Goal: Task Accomplishment & Management: Use online tool/utility

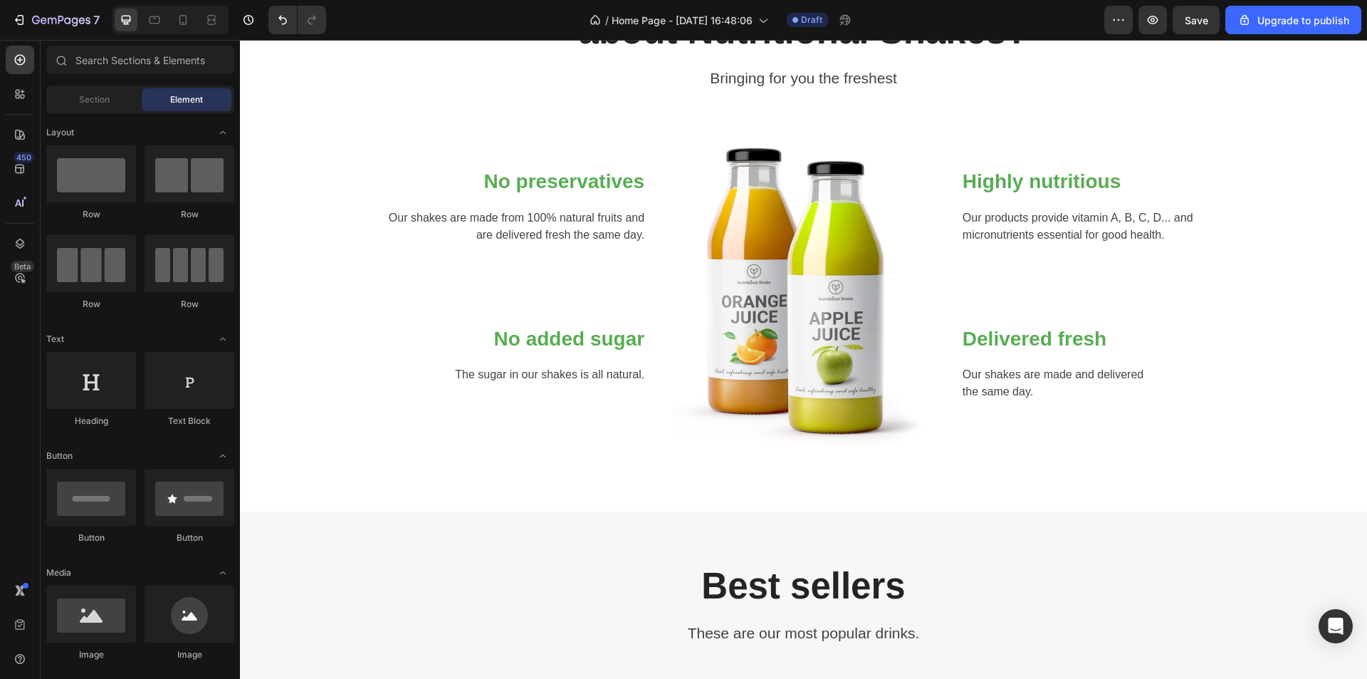
scroll to position [498, 0]
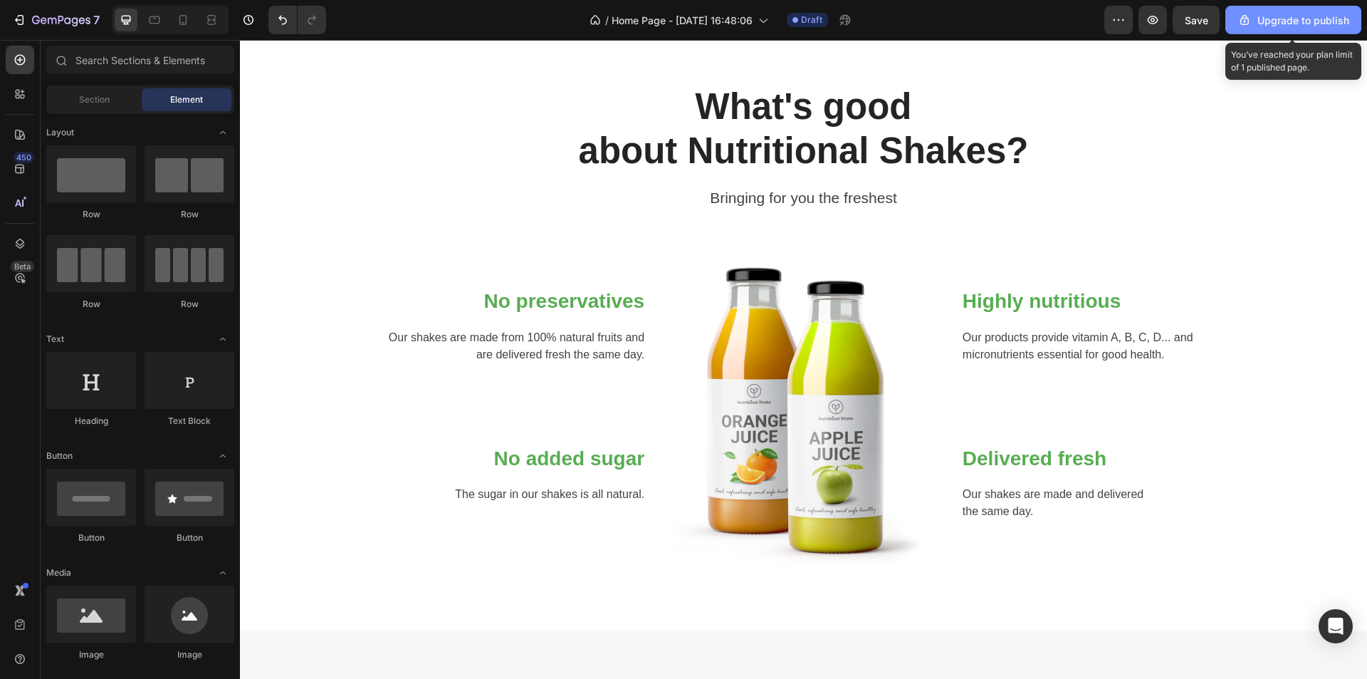
click at [1284, 15] on div "Upgrade to publish" at bounding box center [1293, 20] width 112 height 15
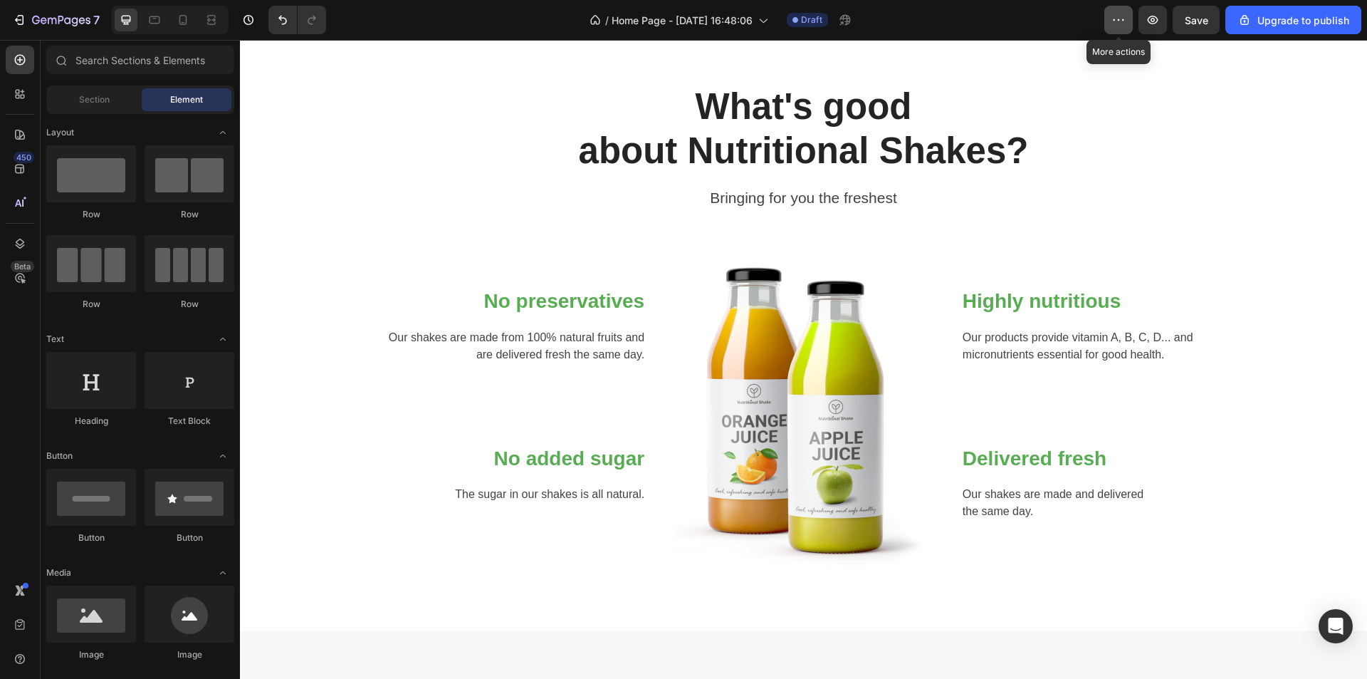
click at [1130, 19] on button "button" at bounding box center [1118, 20] width 28 height 28
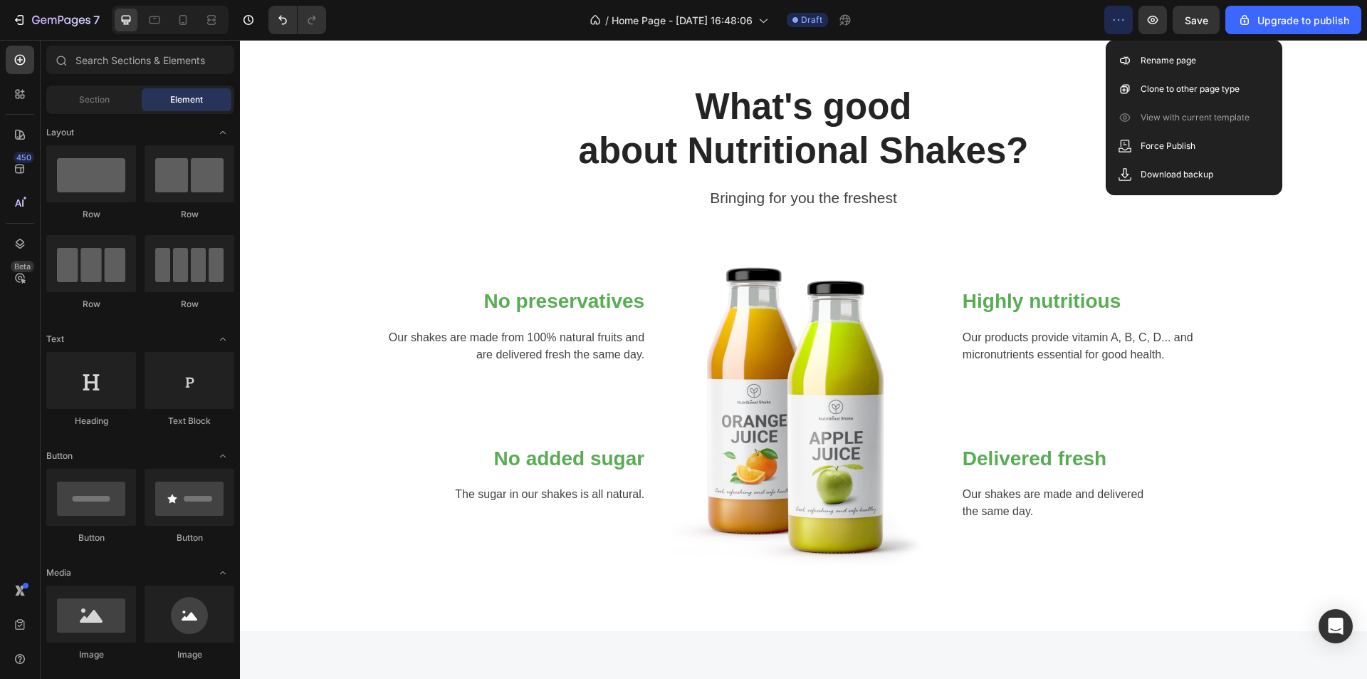
click at [1130, 19] on button "button" at bounding box center [1118, 20] width 28 height 28
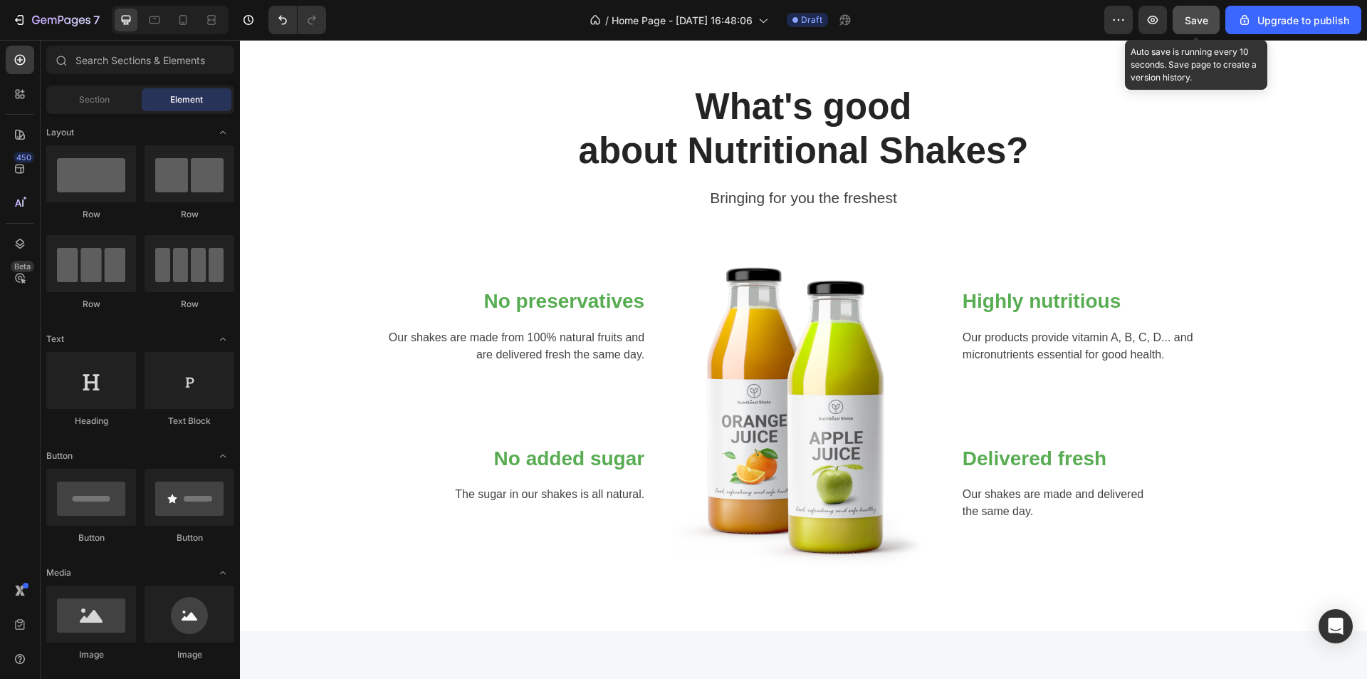
click at [1189, 18] on span "Save" at bounding box center [1196, 20] width 23 height 12
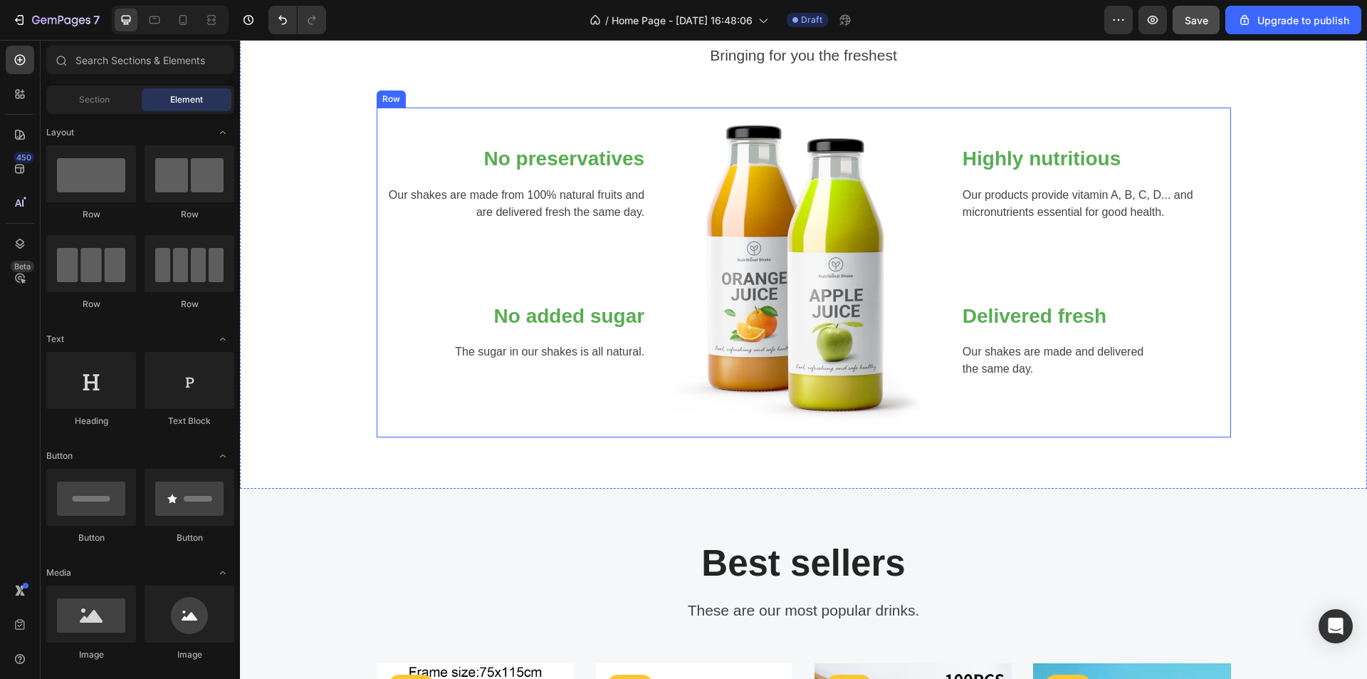
scroll to position [712, 0]
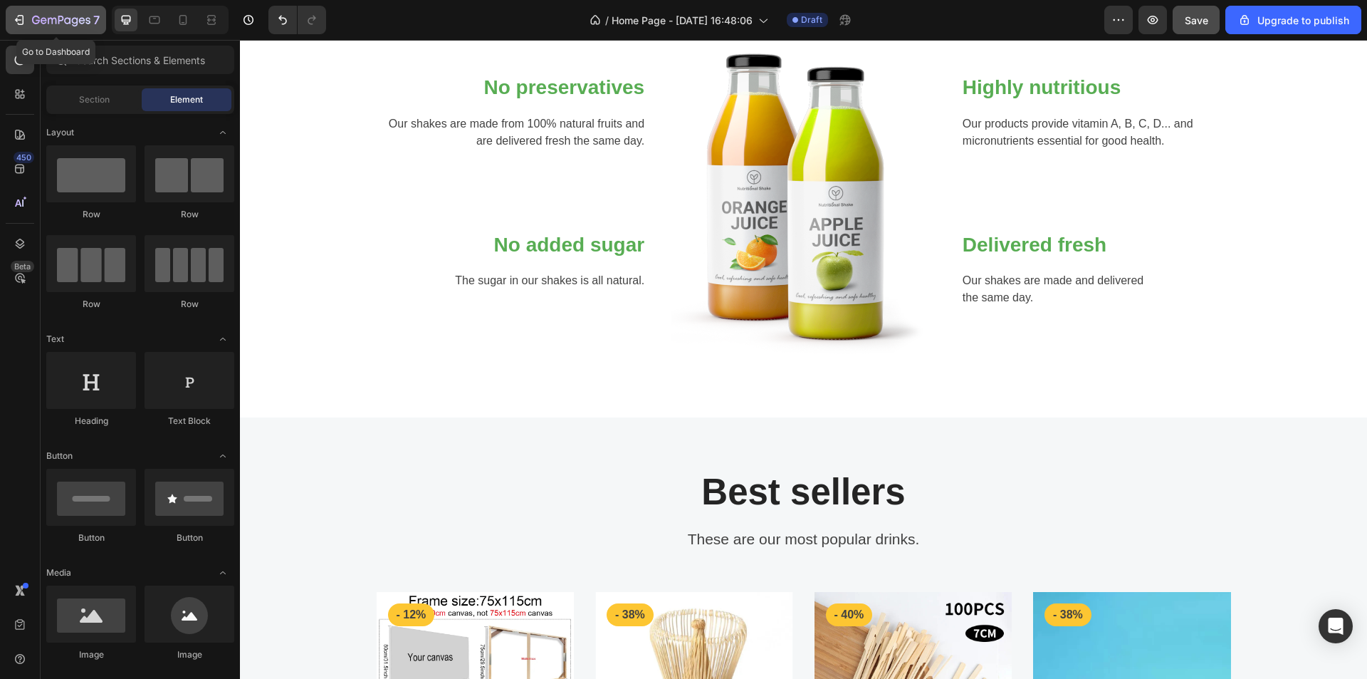
click at [19, 14] on icon "button" at bounding box center [19, 20] width 14 height 14
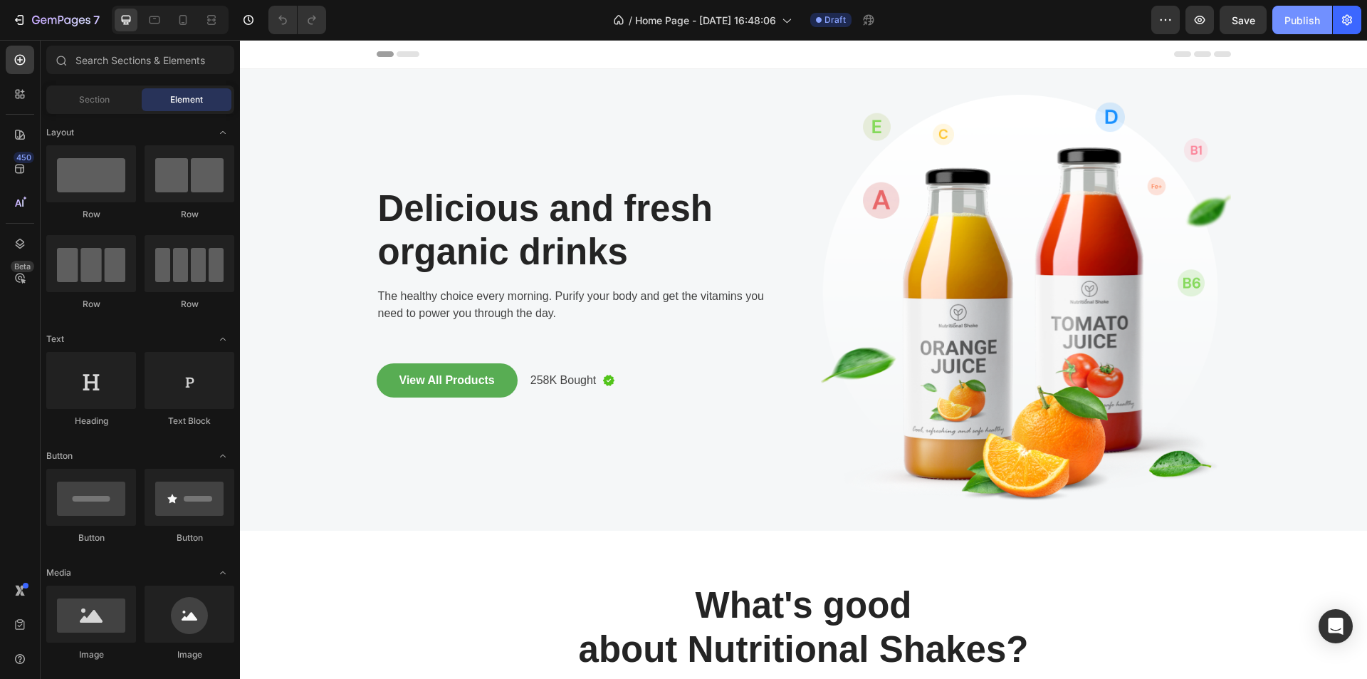
click at [1303, 21] on div "Publish" at bounding box center [1302, 20] width 36 height 15
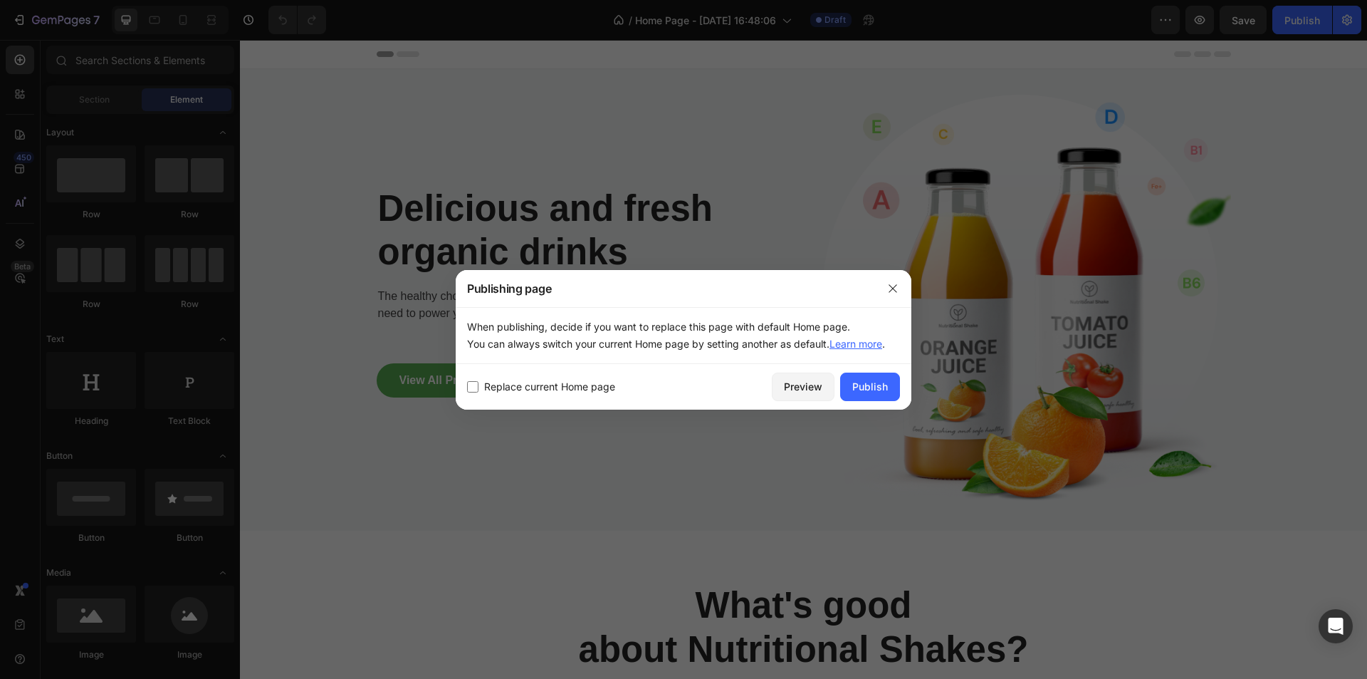
click at [518, 392] on span "Replace current Home page" at bounding box center [549, 386] width 131 height 17
checkbox input "true"
click at [873, 382] on div "Publish" at bounding box center [870, 386] width 36 height 15
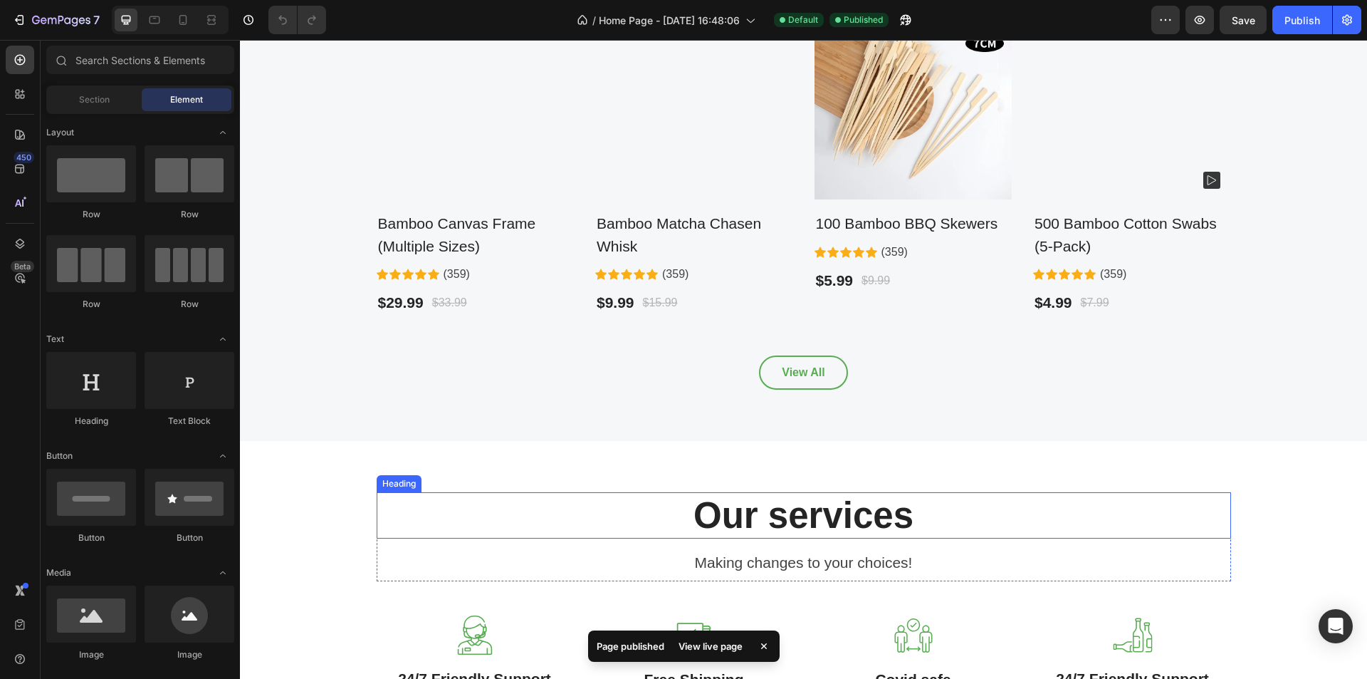
scroll to position [1282, 0]
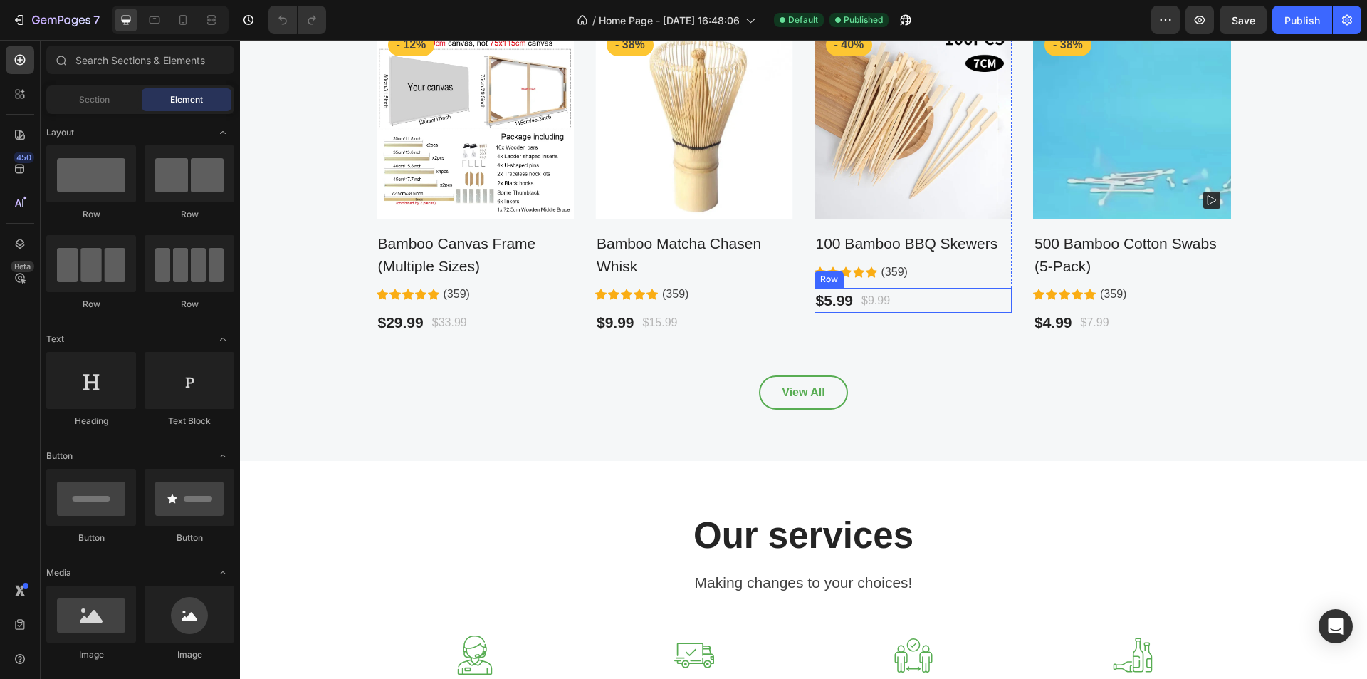
click at [909, 305] on div "$5.99 Product Price Product Price $9.99 Compare Price Compare Price Row" at bounding box center [913, 301] width 198 height 26
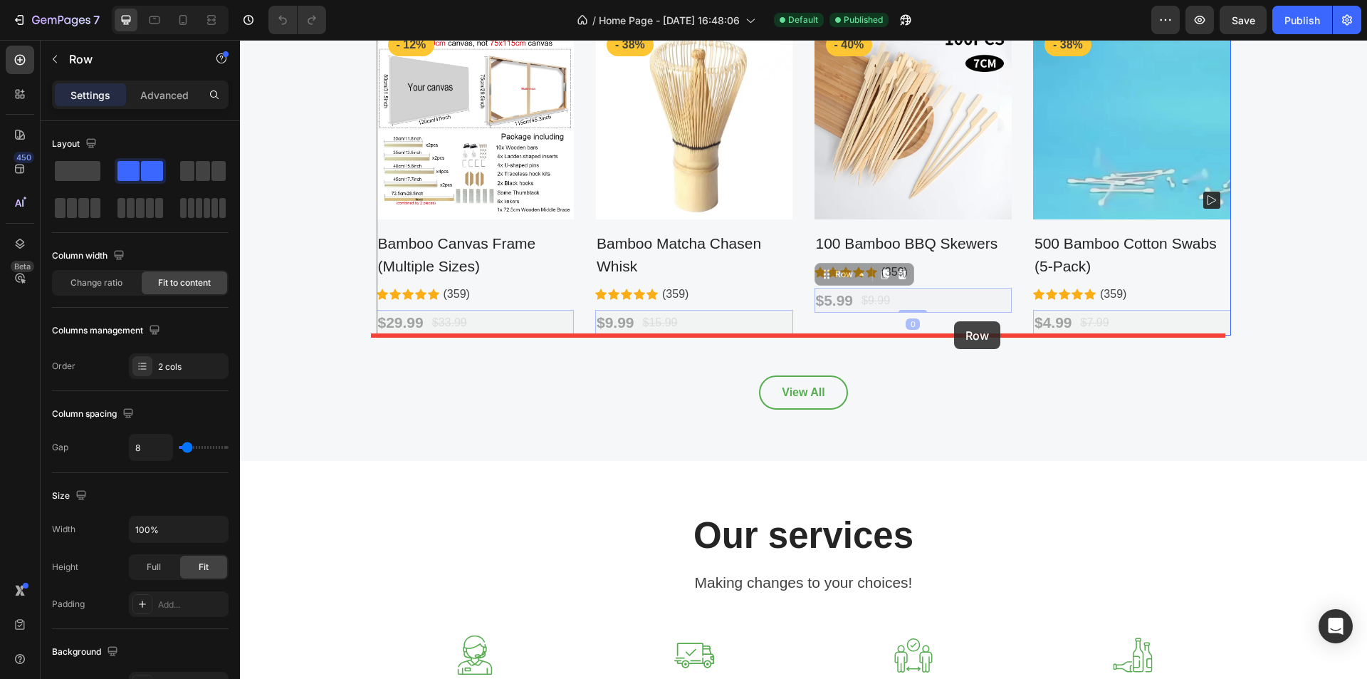
drag, startPoint x: 956, startPoint y: 302, endPoint x: 954, endPoint y: 321, distance: 19.3
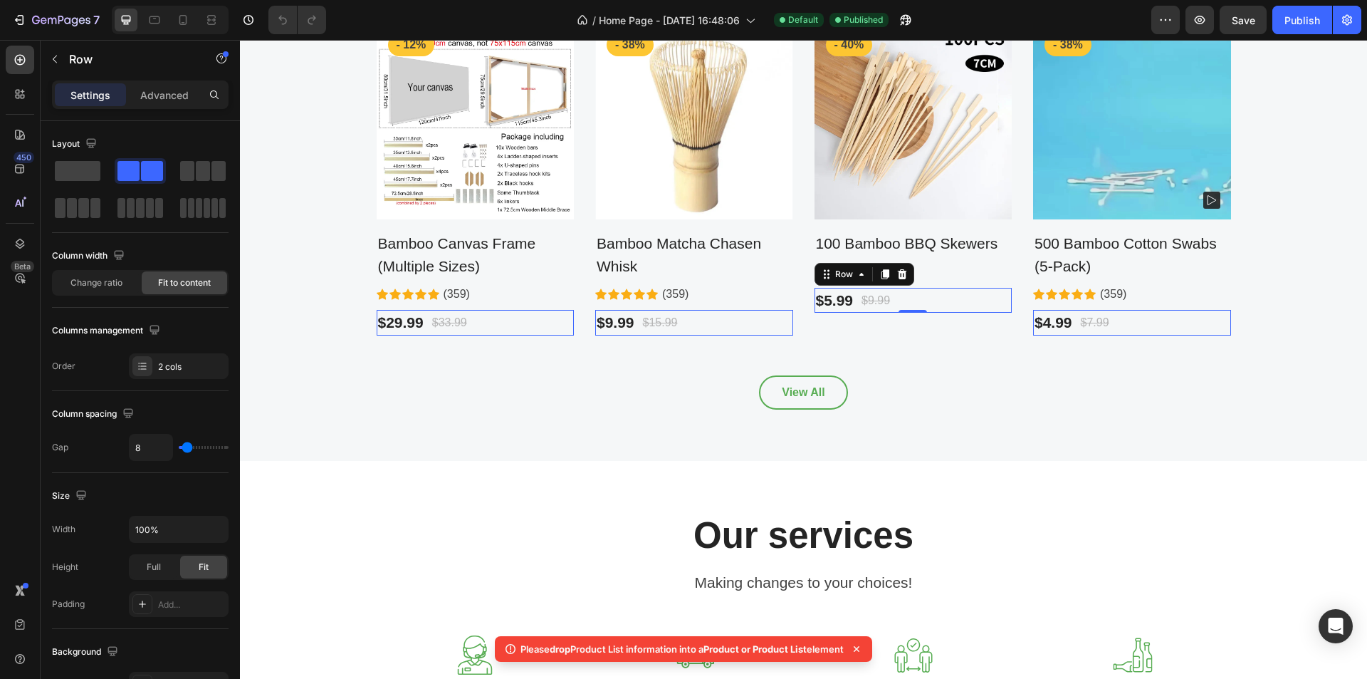
click at [938, 295] on div "$5.99 Product Price Product Price $9.99 Compare Price Compare Price Row 0" at bounding box center [913, 301] width 198 height 26
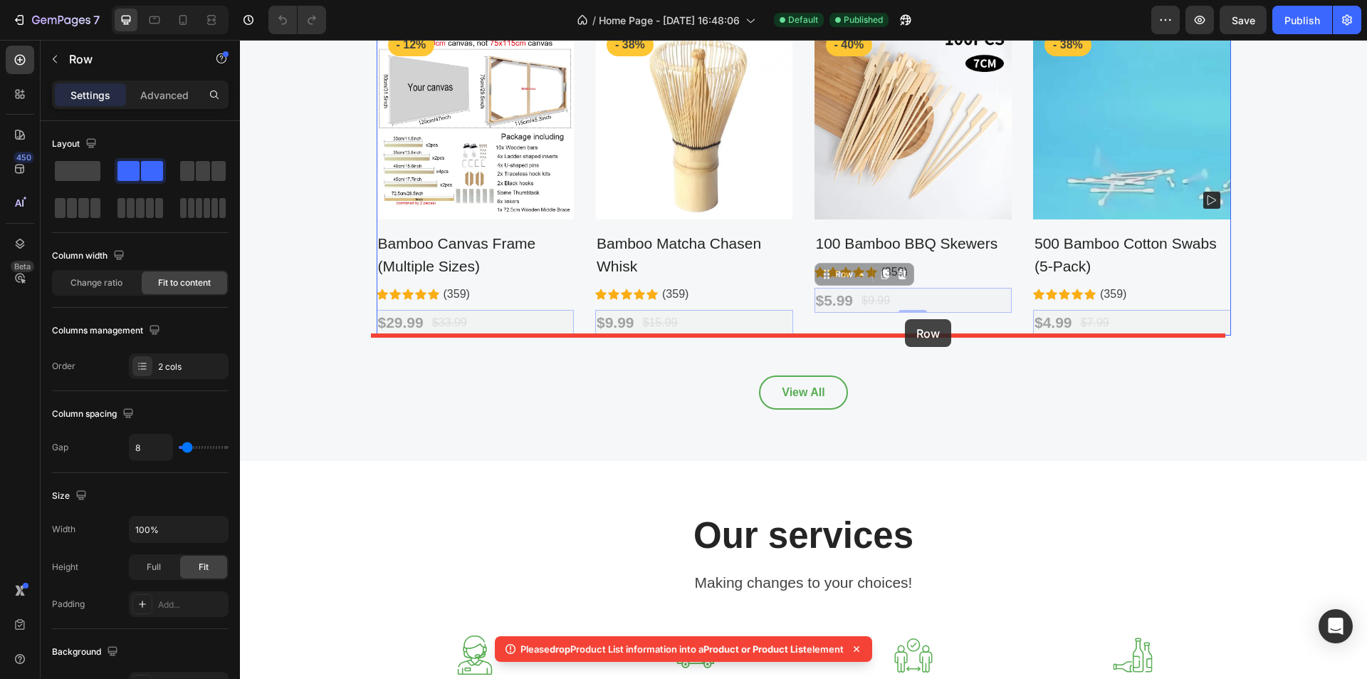
drag, startPoint x: 908, startPoint y: 302, endPoint x: 905, endPoint y: 319, distance: 17.5
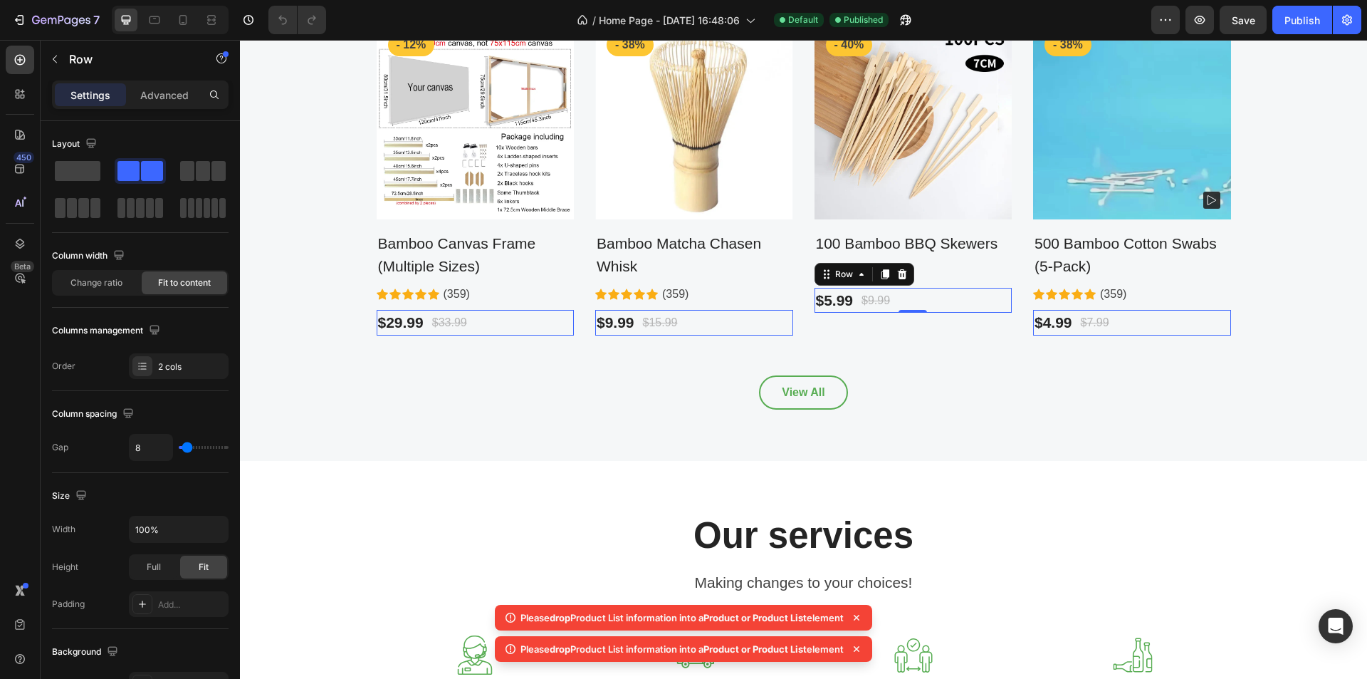
click at [913, 300] on div "$5.99 Product Price Product Price $9.99 Compare Price Compare Price Row 0" at bounding box center [913, 301] width 198 height 26
click at [933, 304] on div "$5.99 Product Price Product Price $9.99 Compare Price Compare Price Row 0" at bounding box center [913, 301] width 198 height 26
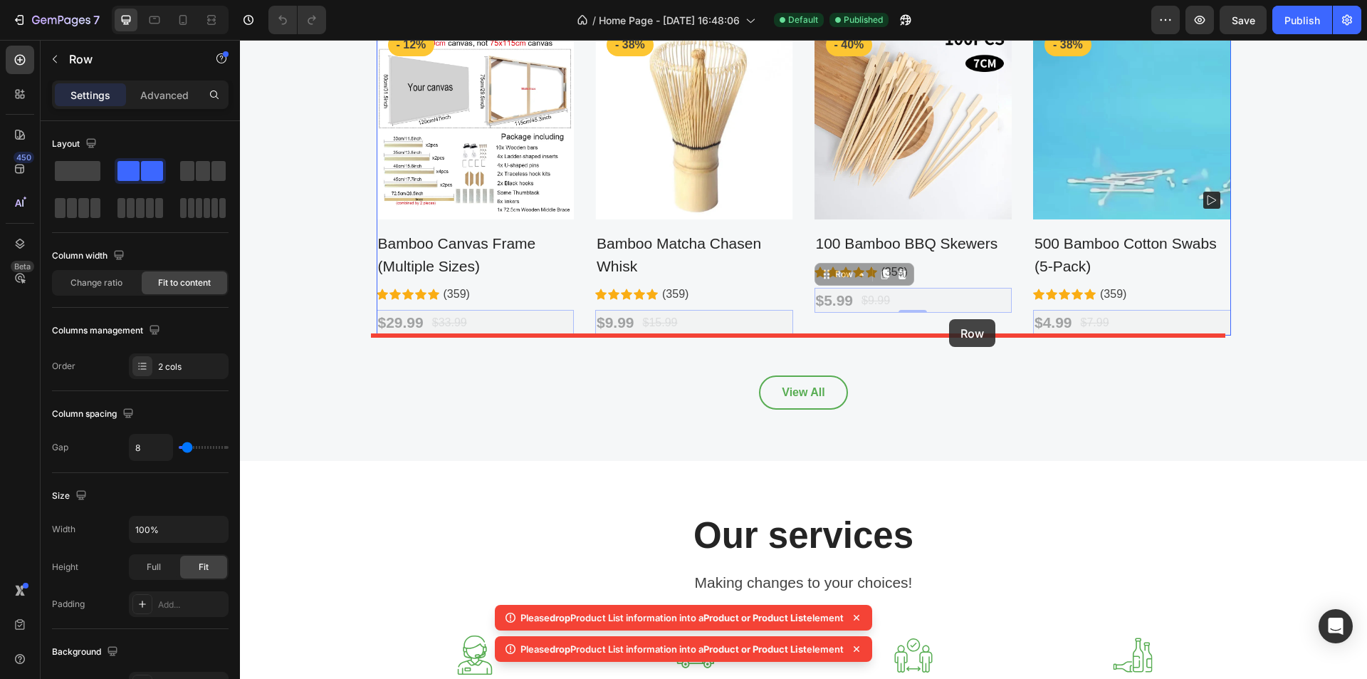
drag, startPoint x: 948, startPoint y: 303, endPoint x: 949, endPoint y: 319, distance: 16.4
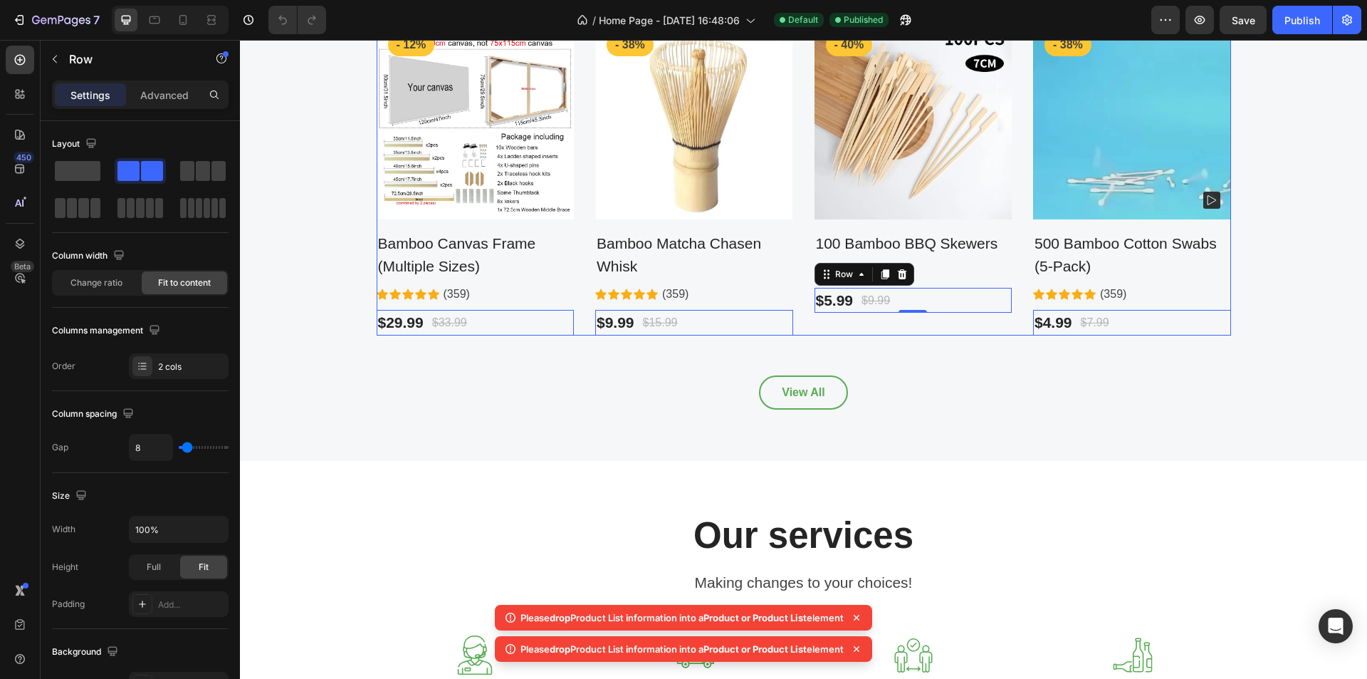
drag, startPoint x: 948, startPoint y: 304, endPoint x: 944, endPoint y: 320, distance: 16.9
click at [944, 320] on div "Product Images - 40% Product Badge Row 100 Bamboo BBQ Skewers Product Title Ico…" at bounding box center [913, 178] width 198 height 313
click at [627, 414] on div "Best sellers Heading These are our most popular drinks. Text block Row Product …" at bounding box center [803, 154] width 1127 height 613
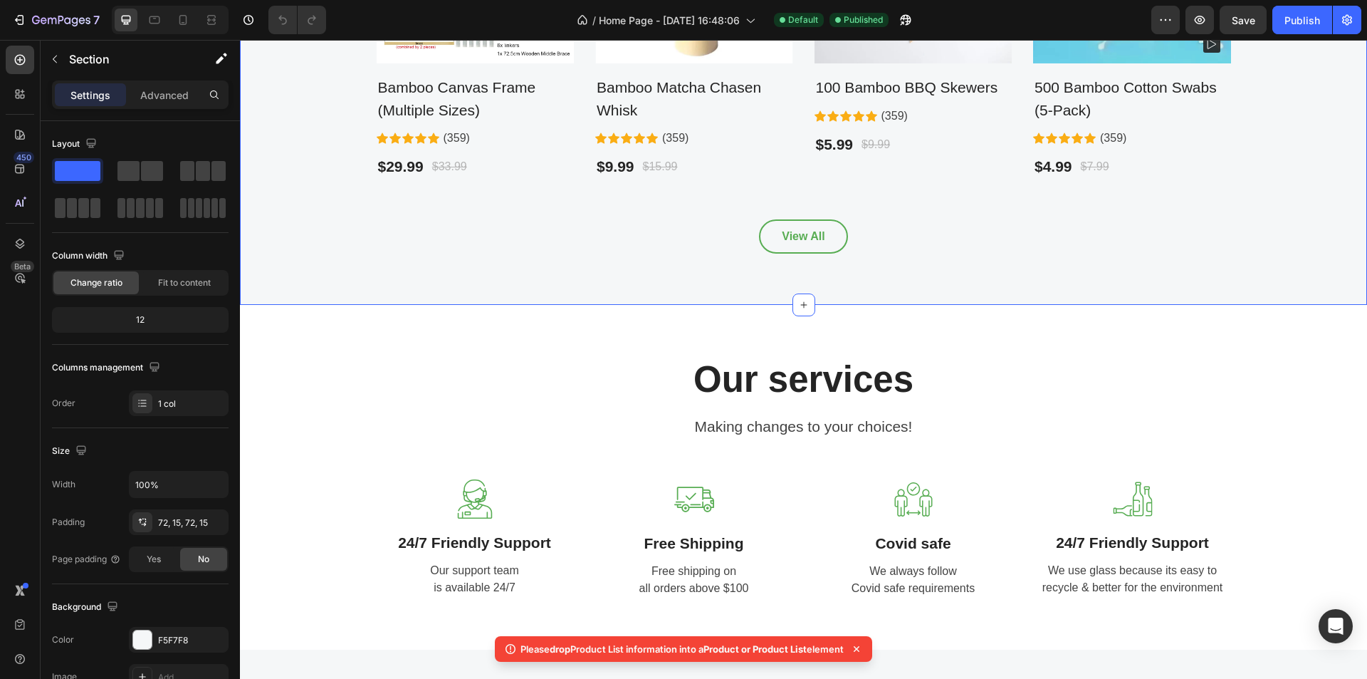
scroll to position [1495, 0]
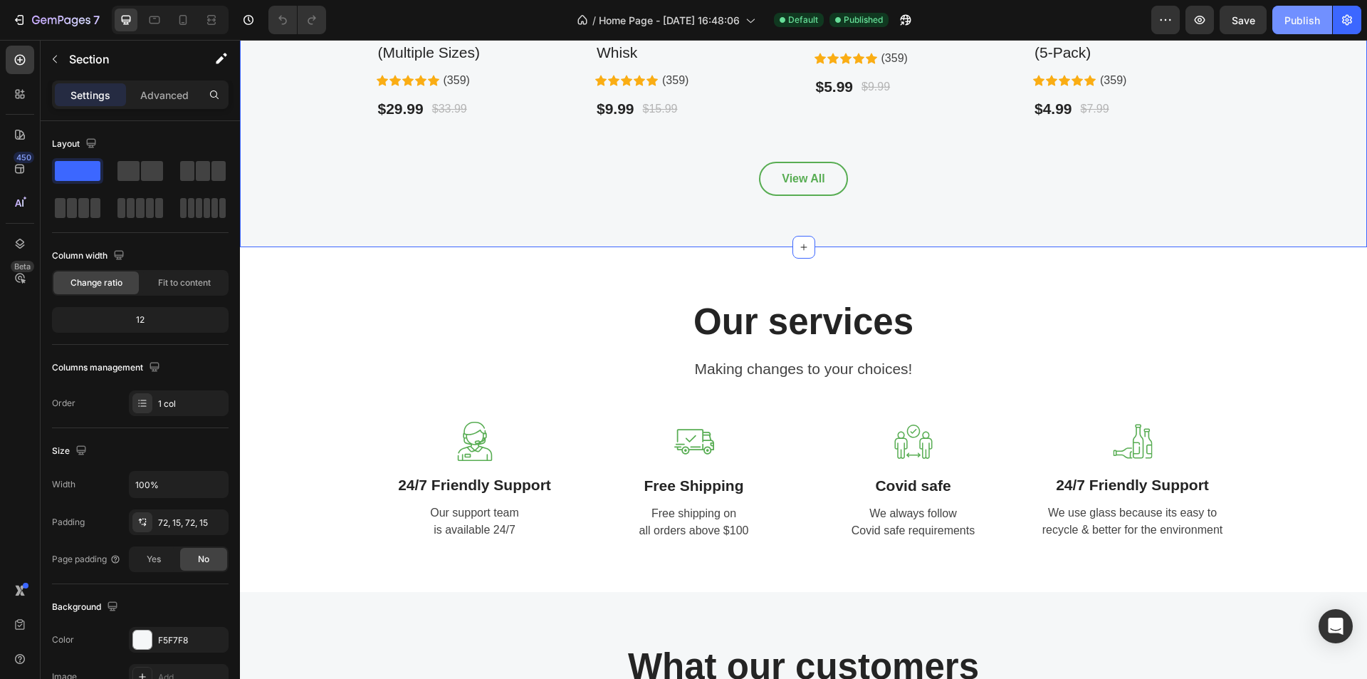
click at [1295, 22] on div "Publish" at bounding box center [1302, 20] width 36 height 15
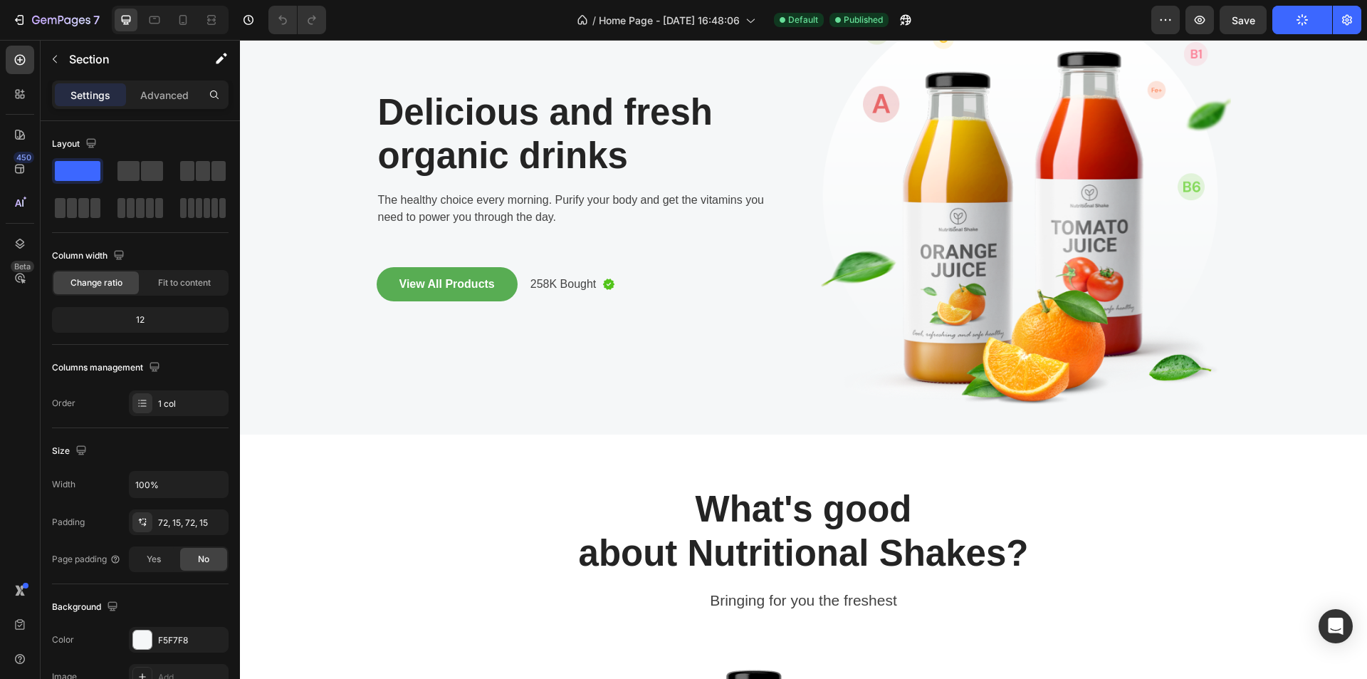
scroll to position [0, 0]
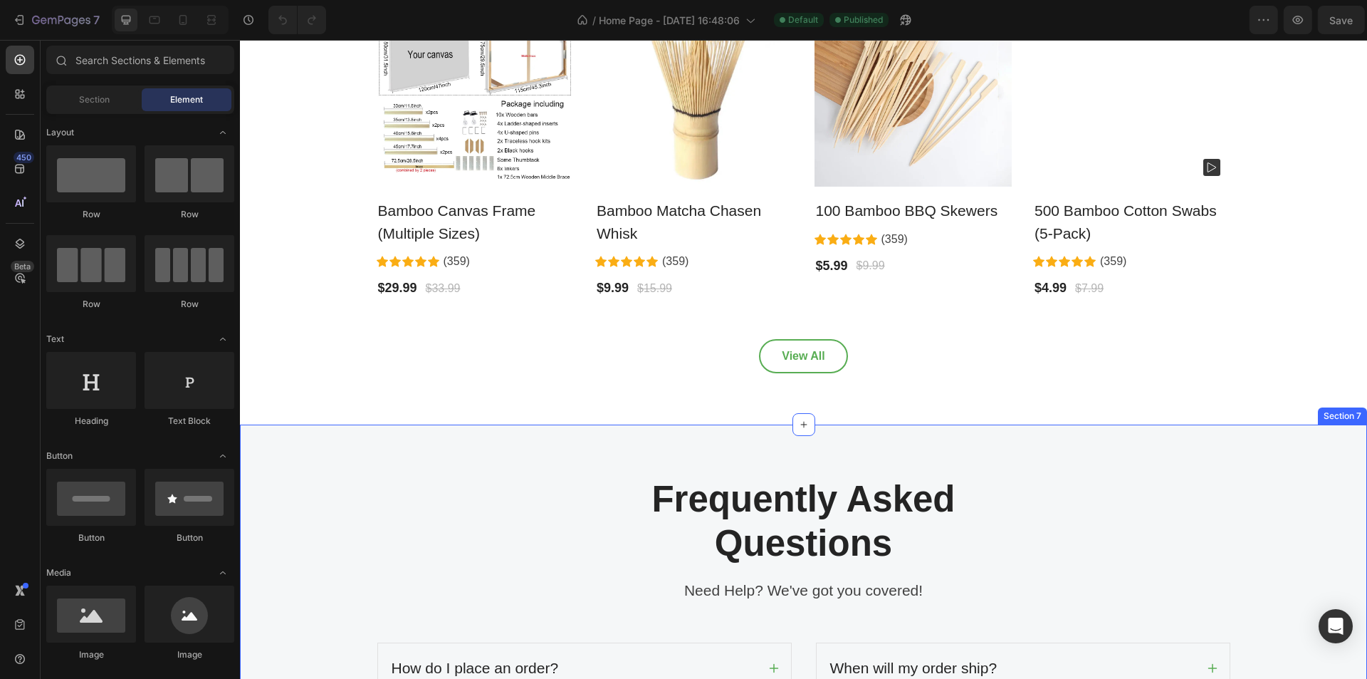
scroll to position [2563, 0]
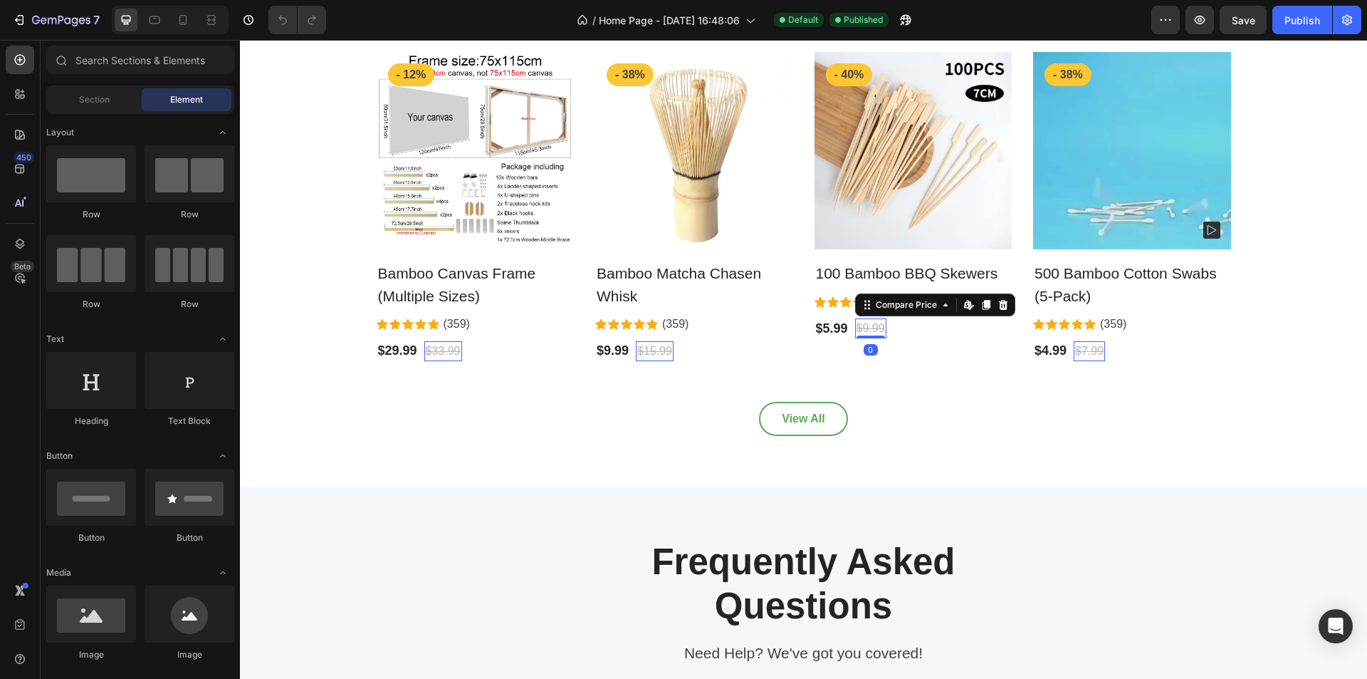
click at [869, 328] on div "$9.99" at bounding box center [870, 328] width 31 height 20
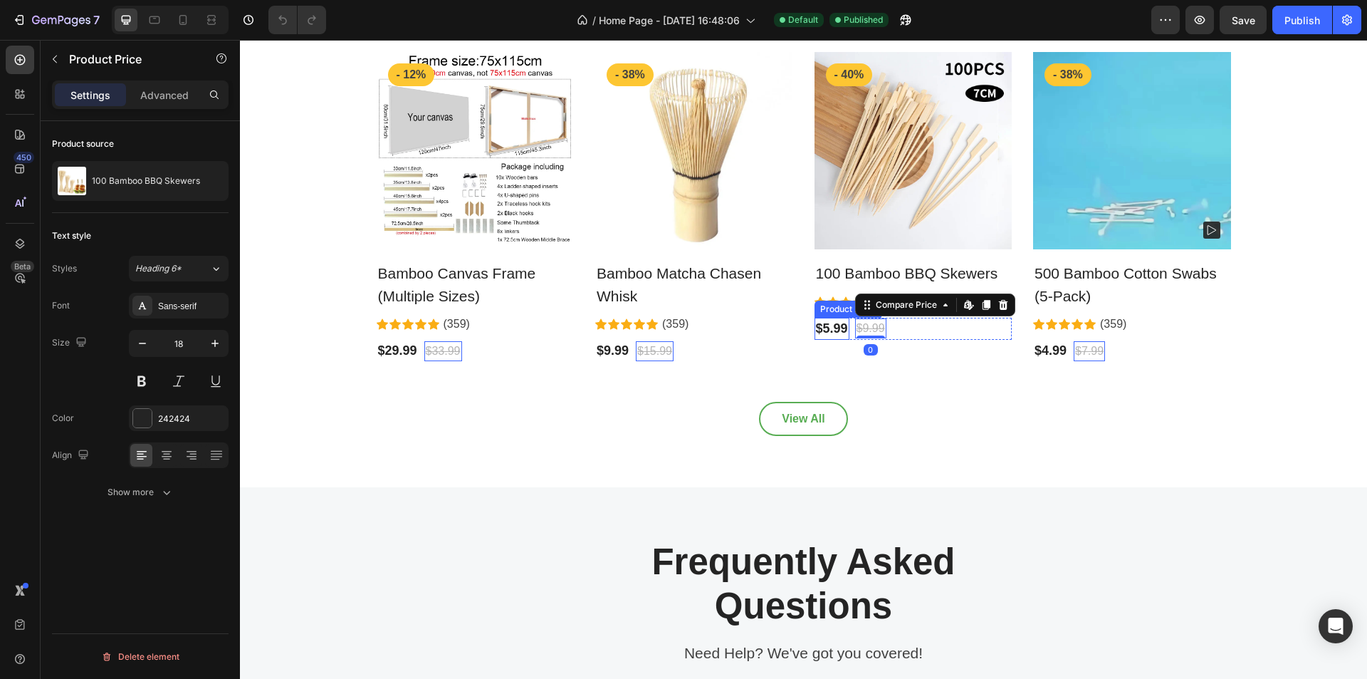
click at [822, 327] on div "$5.99" at bounding box center [831, 329] width 35 height 22
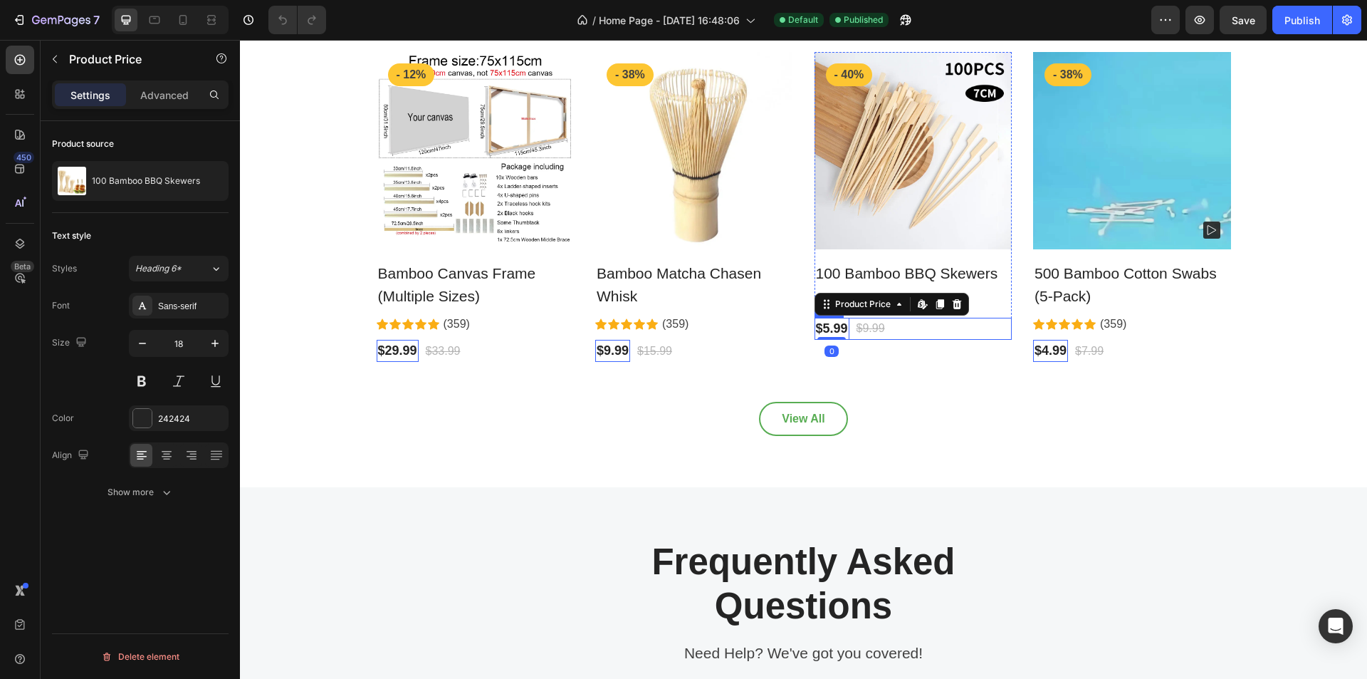
click at [935, 318] on div "$5.99 Product Price Edit content in Shopify 0 Product Price Edit content in Sho…" at bounding box center [913, 329] width 198 height 22
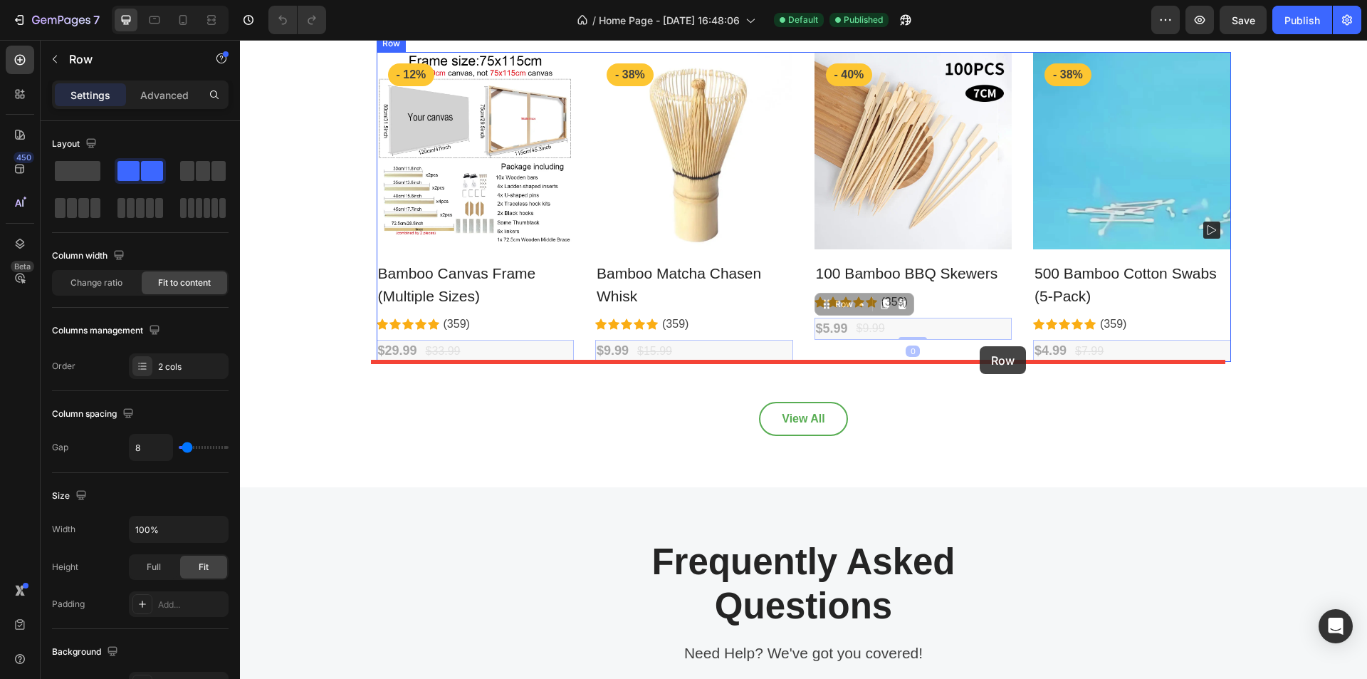
drag, startPoint x: 980, startPoint y: 326, endPoint x: 980, endPoint y: 346, distance: 19.9
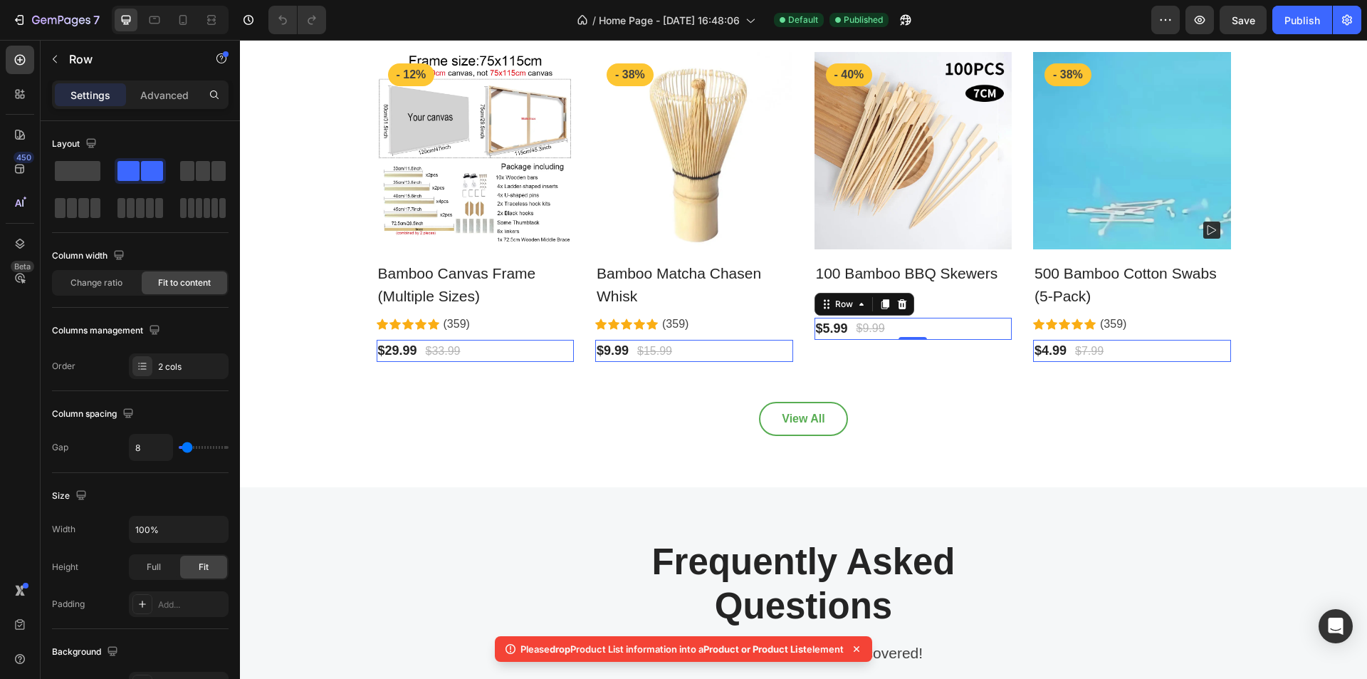
click at [943, 329] on div "$5.99 Product Price Product Price $9.99 Compare Price Compare Price Row 0" at bounding box center [913, 329] width 198 height 22
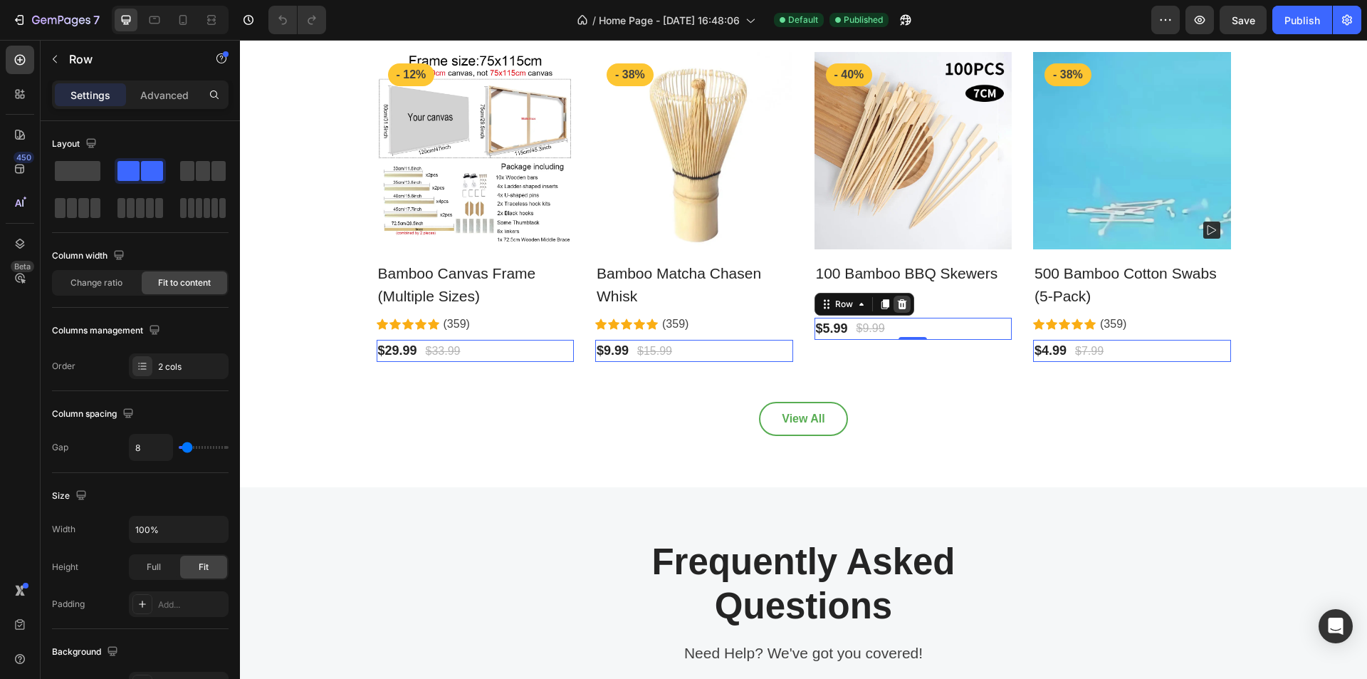
click at [899, 308] on icon at bounding box center [901, 304] width 9 height 10
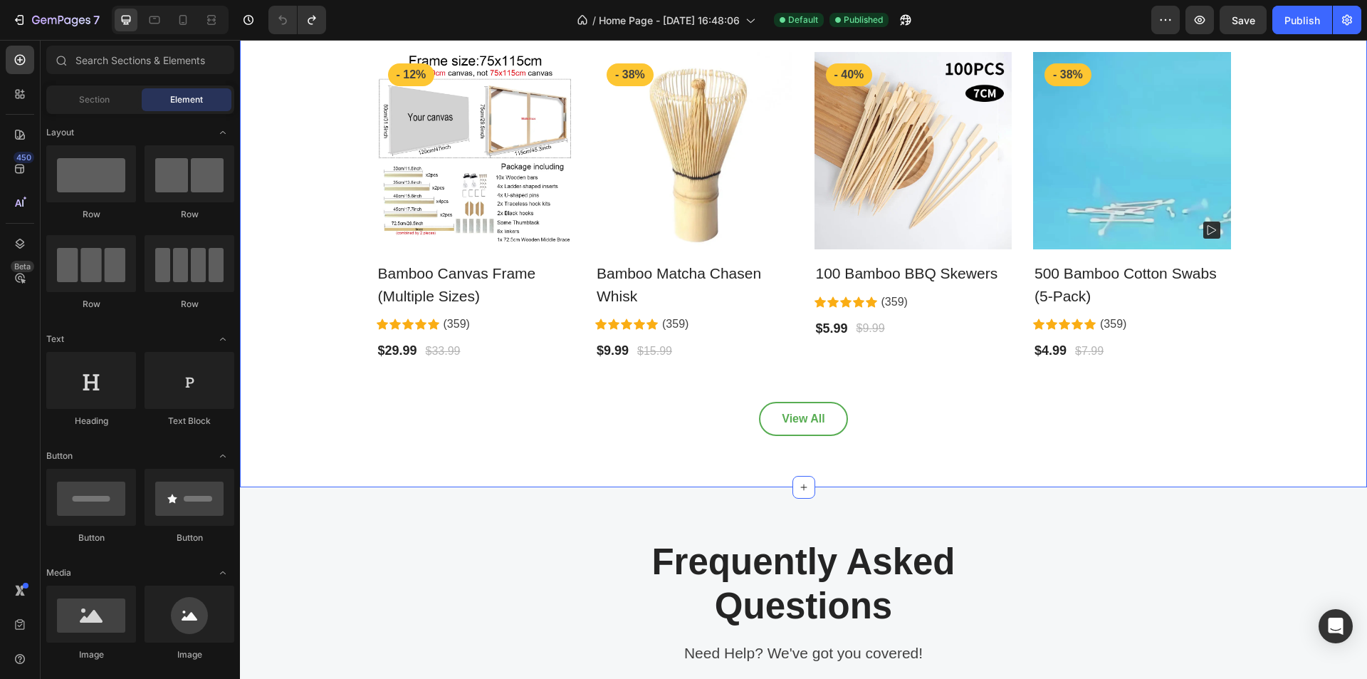
click at [959, 385] on div "All products Heading More fresh drinks for you Text block Row Product Images - …" at bounding box center [804, 182] width 1106 height 507
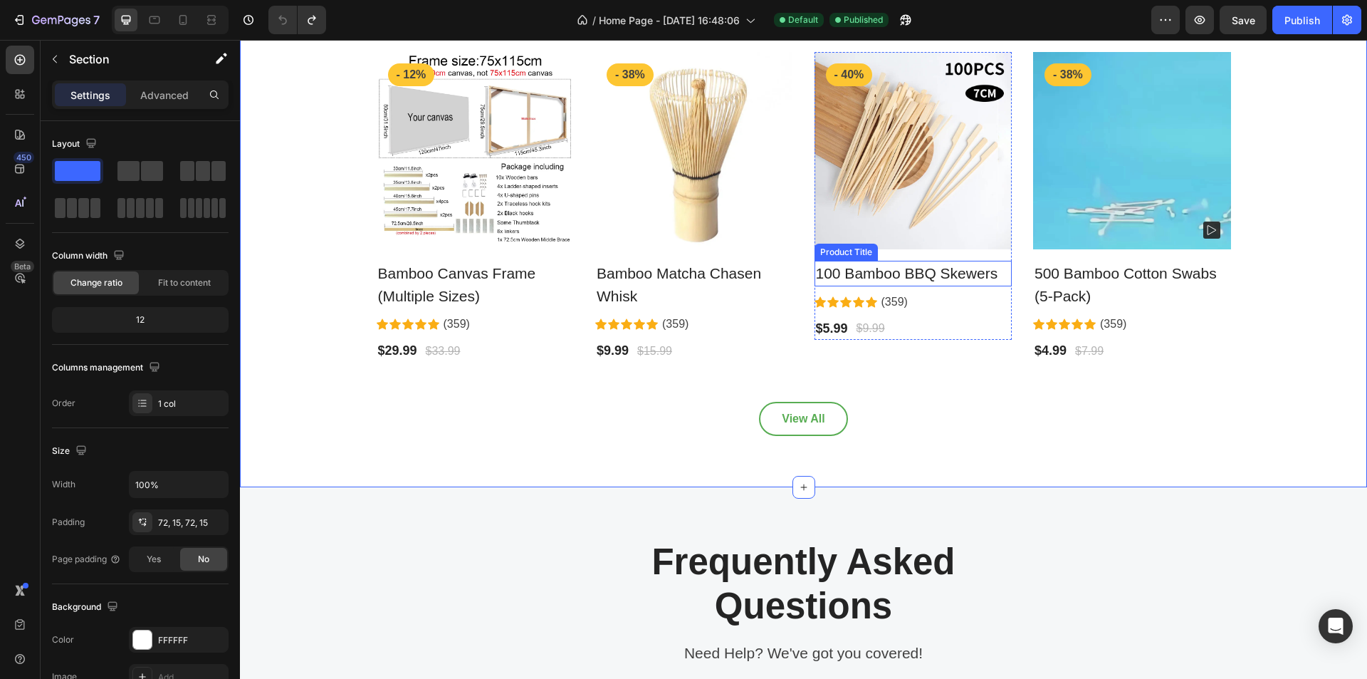
click at [870, 277] on h2 "100 Bamboo BBQ Skewers" at bounding box center [913, 274] width 198 height 26
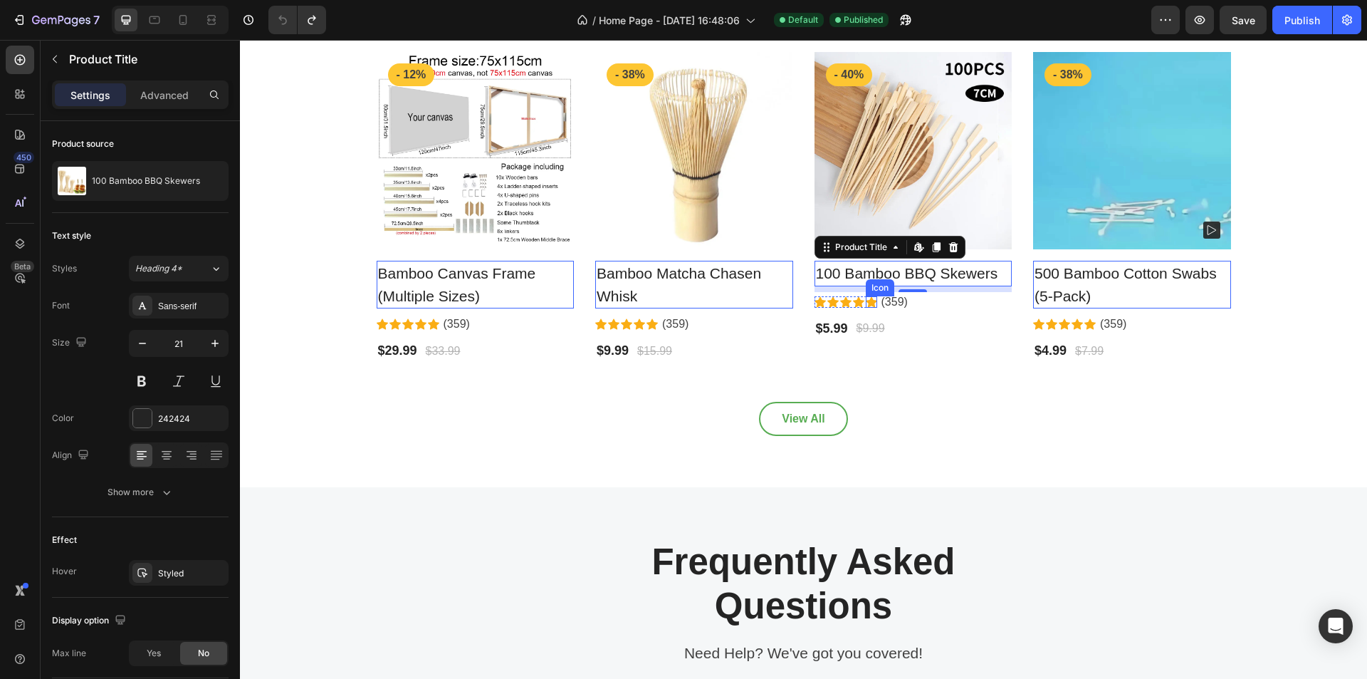
click at [866, 302] on div "Icon" at bounding box center [871, 301] width 11 height 11
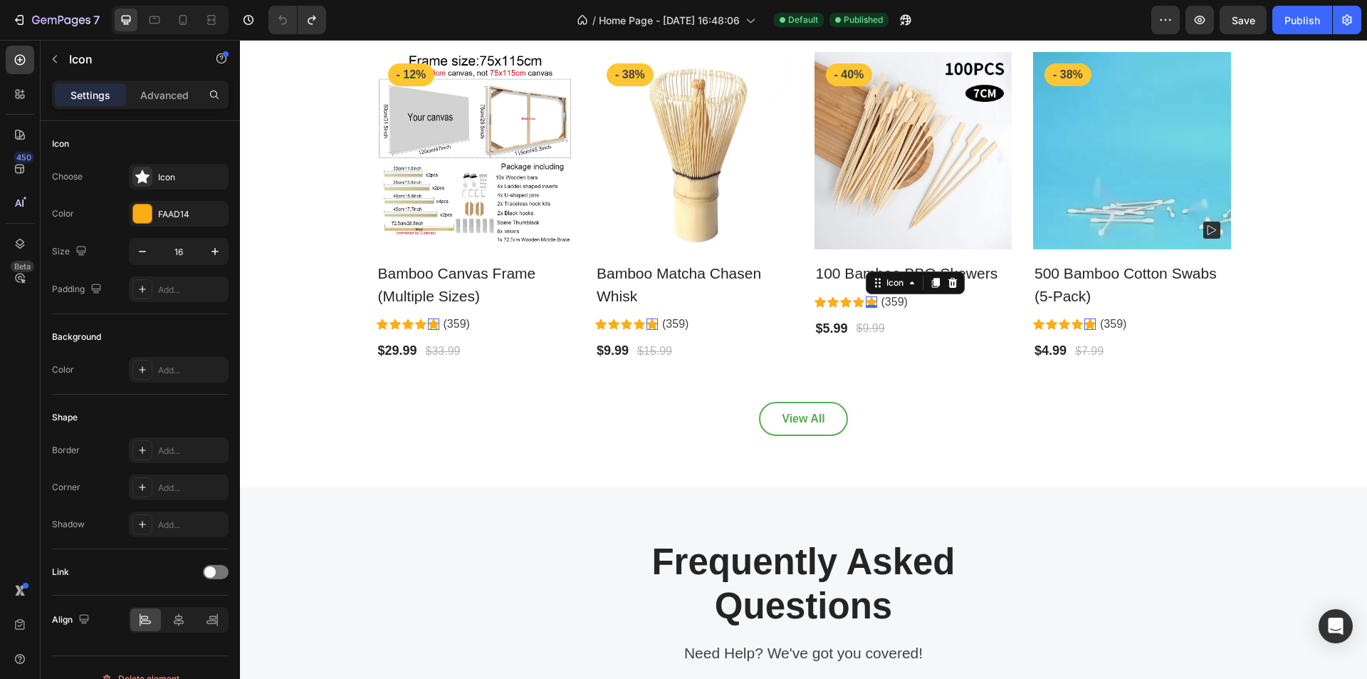
click at [917, 272] on div "Icon" at bounding box center [915, 282] width 99 height 23
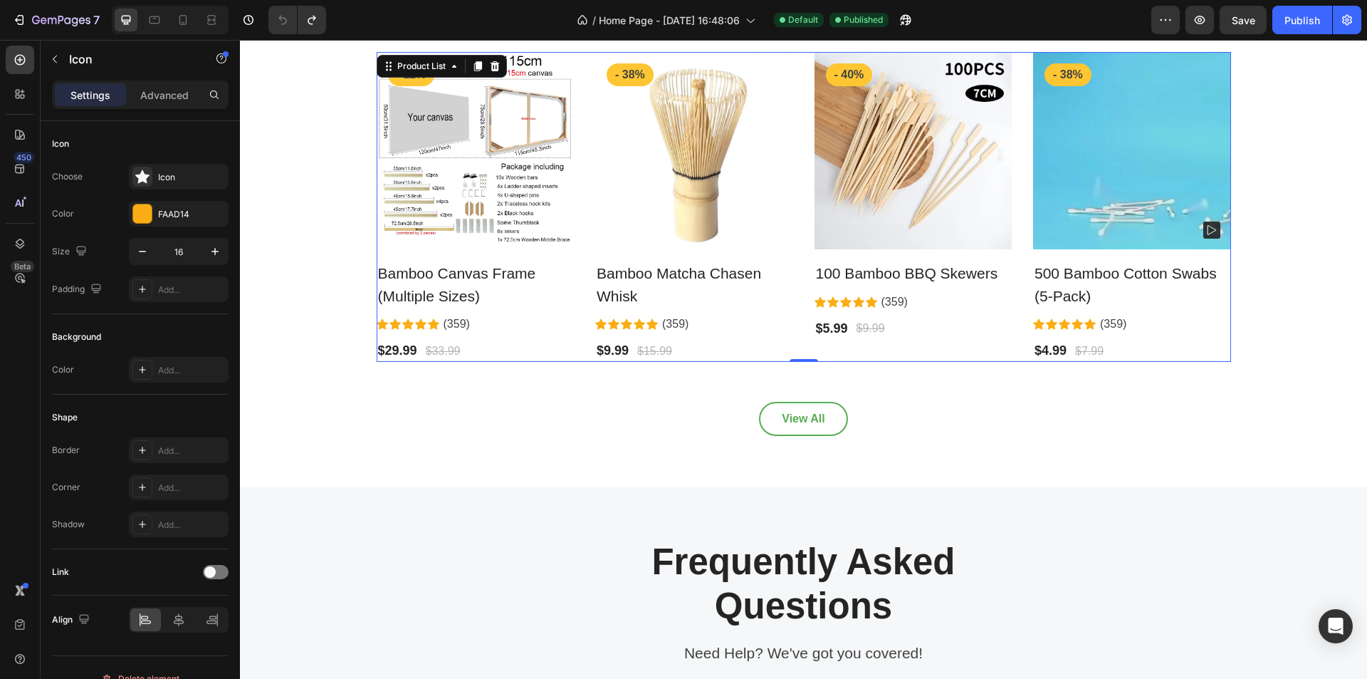
click at [985, 351] on div "Product Images - 40% Product Badge Row 100 Bamboo BBQ Skewers Product Title Ico…" at bounding box center [913, 207] width 198 height 310
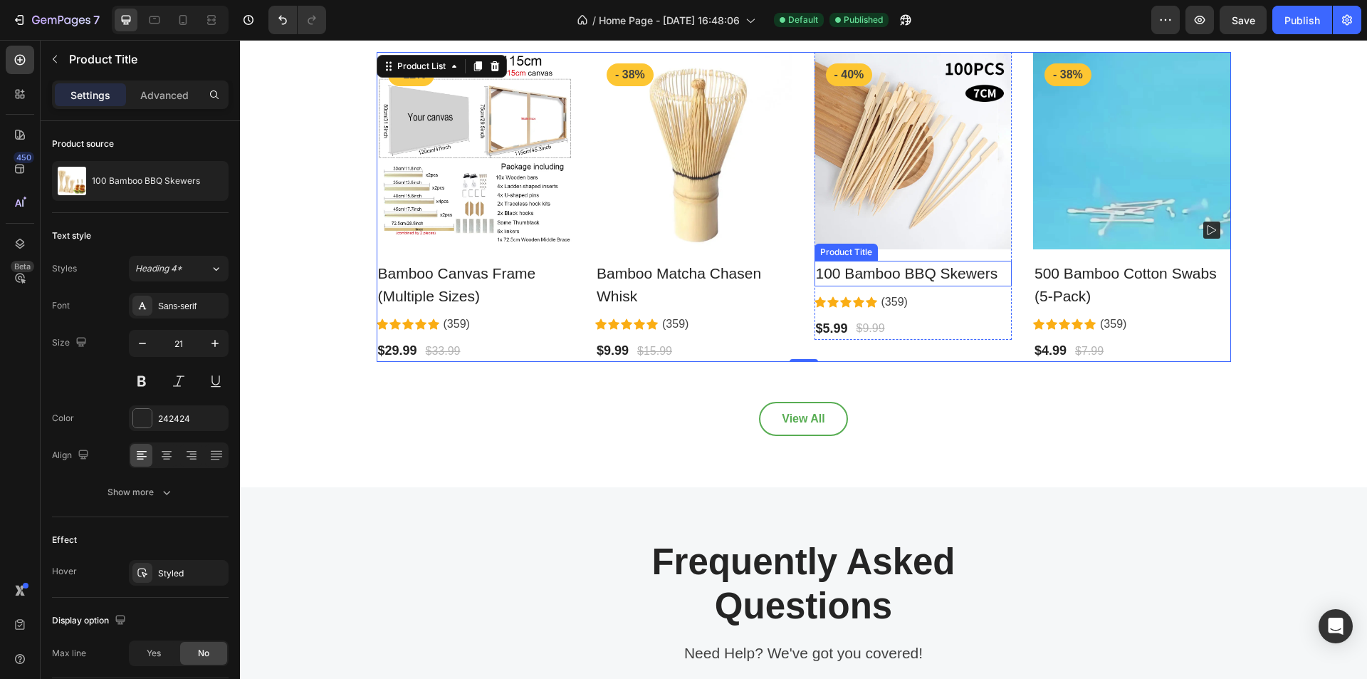
click at [898, 281] on h2 "100 Bamboo BBQ Skewers" at bounding box center [913, 274] width 198 height 26
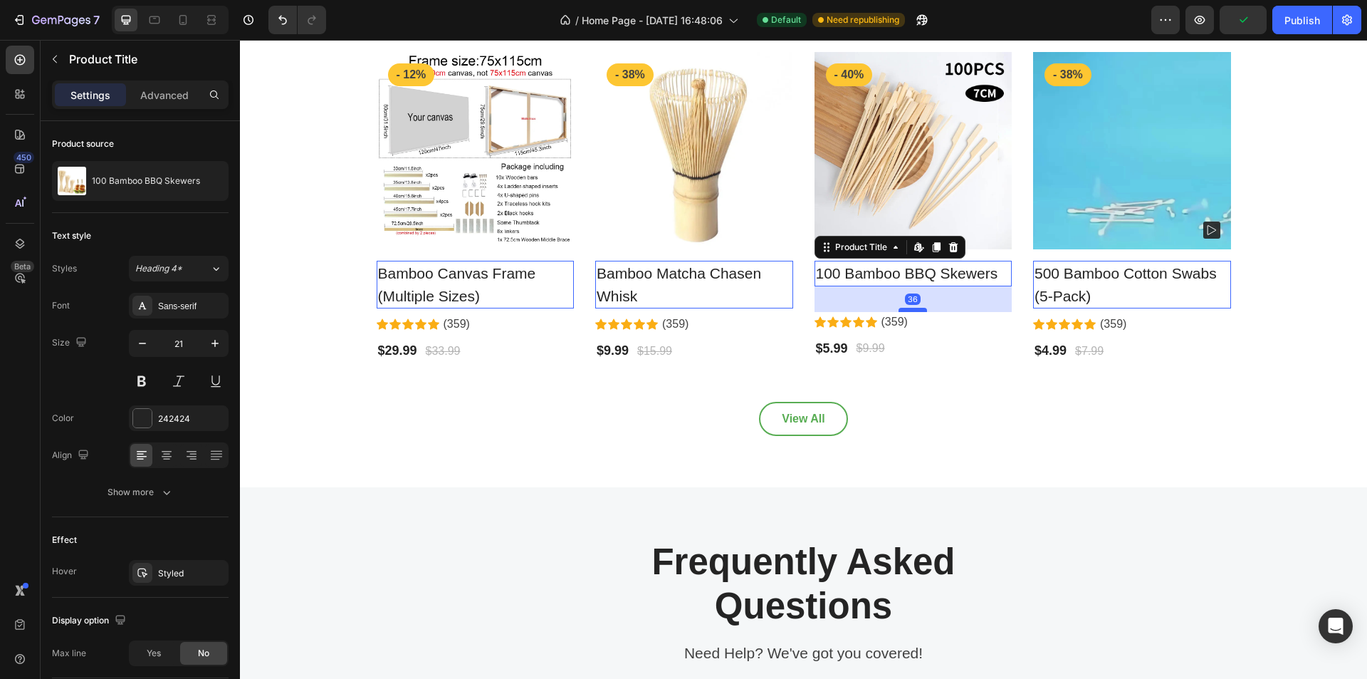
drag, startPoint x: 904, startPoint y: 289, endPoint x: 901, endPoint y: 309, distance: 20.3
click at [901, 309] on div at bounding box center [912, 310] width 28 height 4
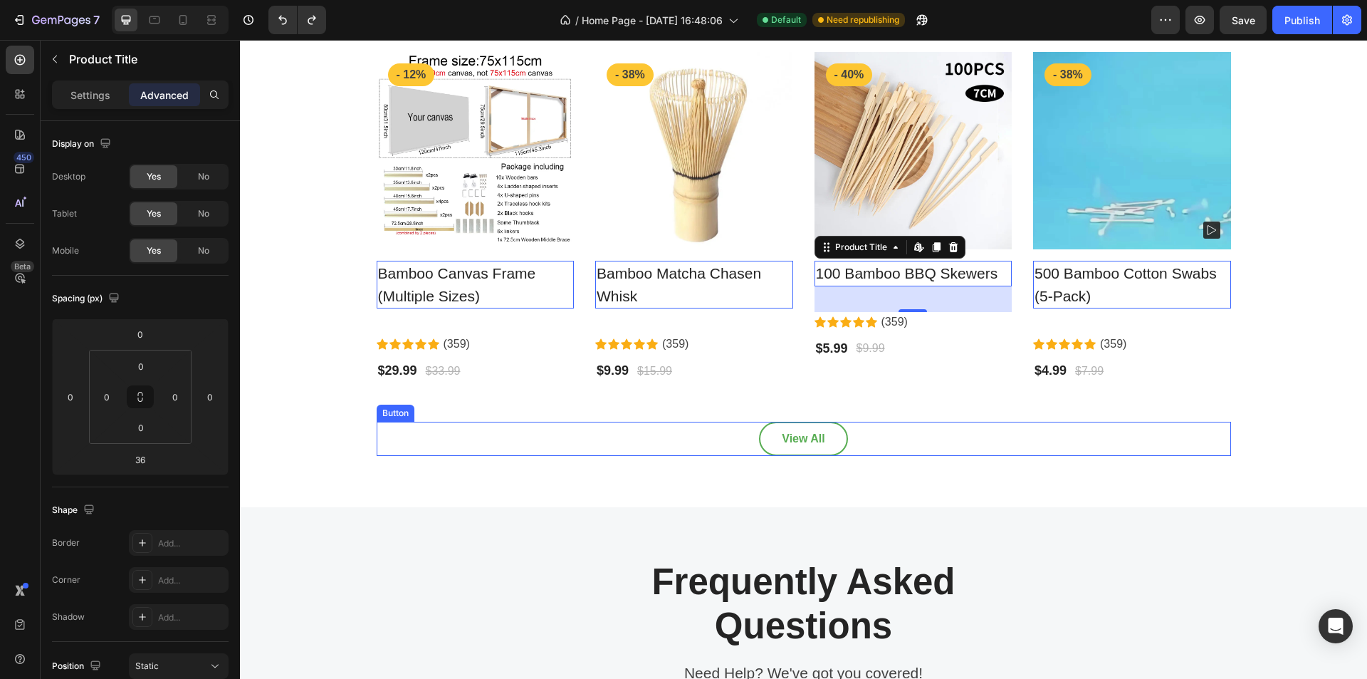
click at [997, 498] on div "All products Heading More fresh drinks for you Text block Row Product Images - …" at bounding box center [803, 192] width 1127 height 629
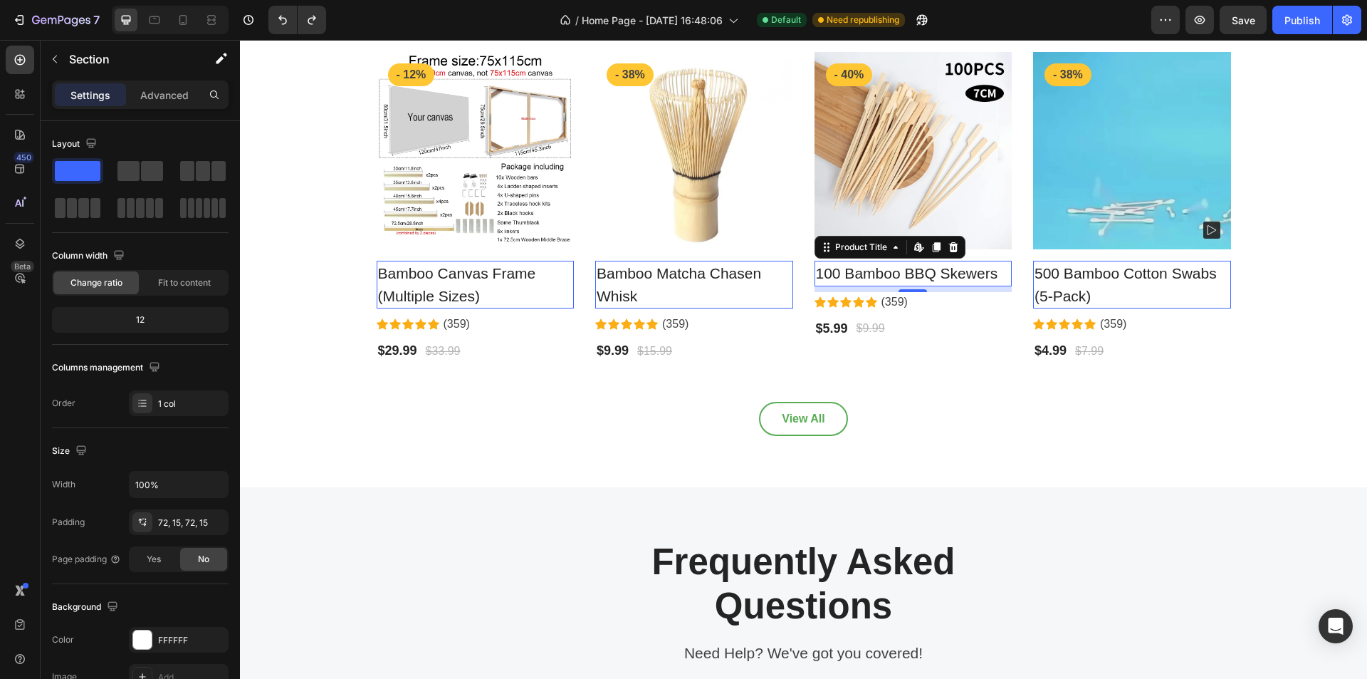
click at [942, 281] on h2 "100 Bamboo BBQ Skewers" at bounding box center [913, 274] width 198 height 26
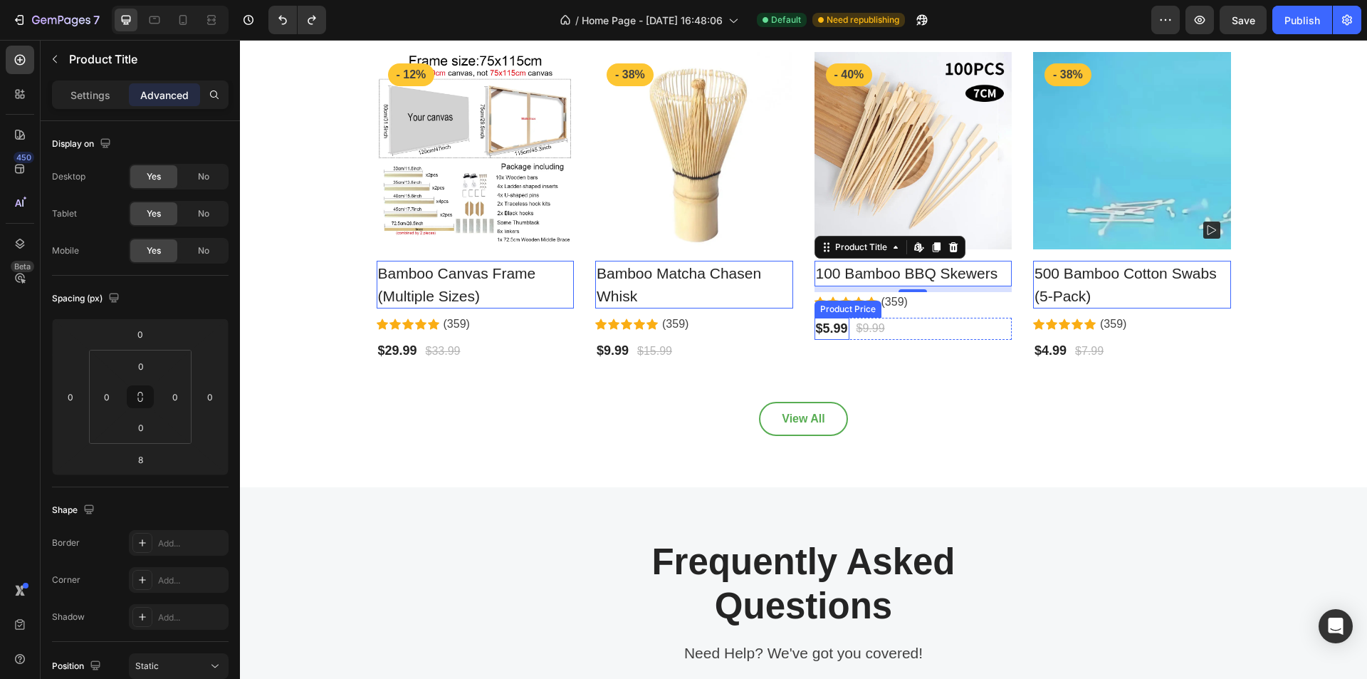
click at [838, 325] on div "$5.99" at bounding box center [831, 329] width 35 height 22
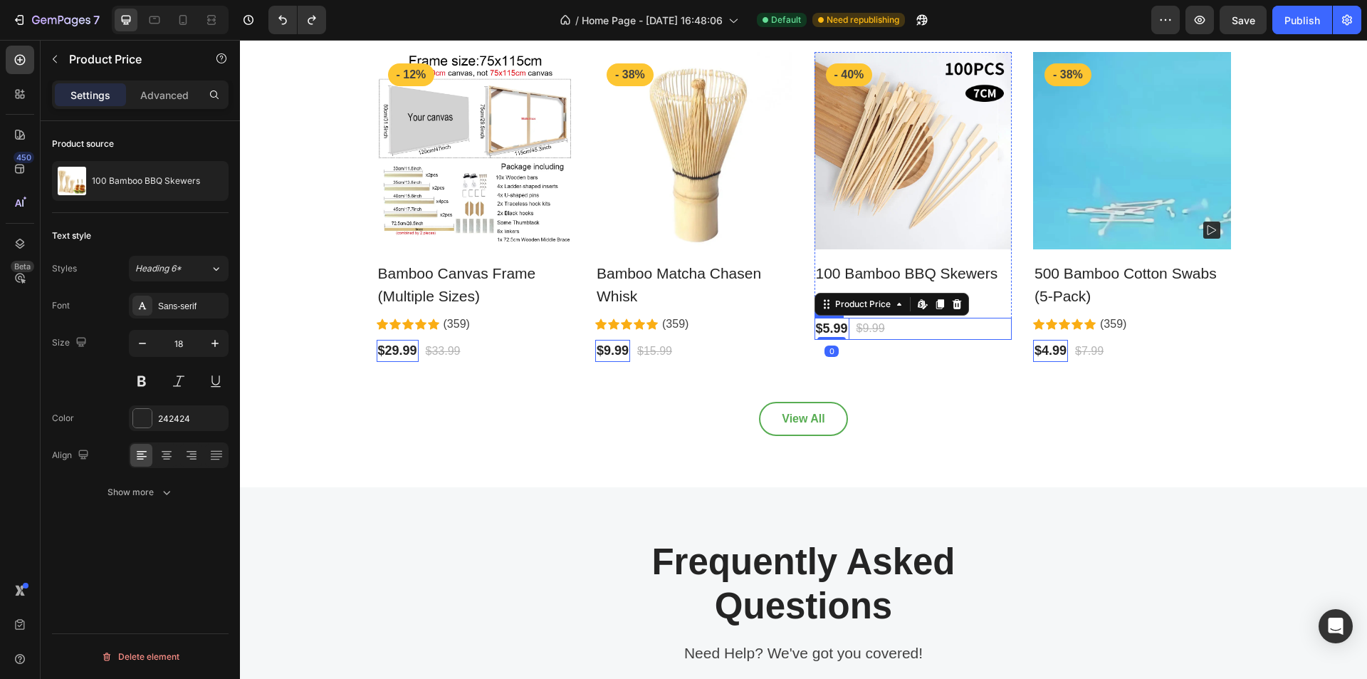
click at [924, 332] on div "$5.99 Product Price Edit content in Shopify 0 Product Price Edit content in Sho…" at bounding box center [913, 329] width 198 height 22
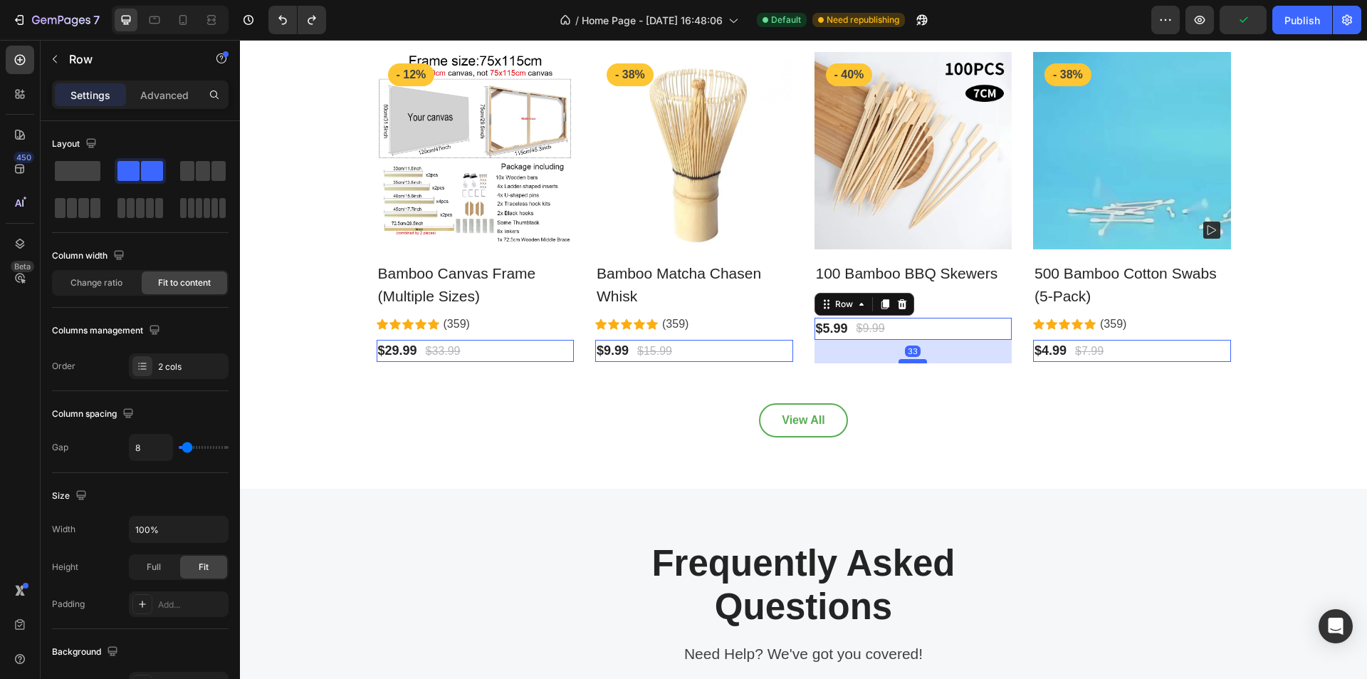
drag, startPoint x: 913, startPoint y: 338, endPoint x: 908, endPoint y: 357, distance: 19.0
click at [908, 359] on div at bounding box center [912, 361] width 28 height 4
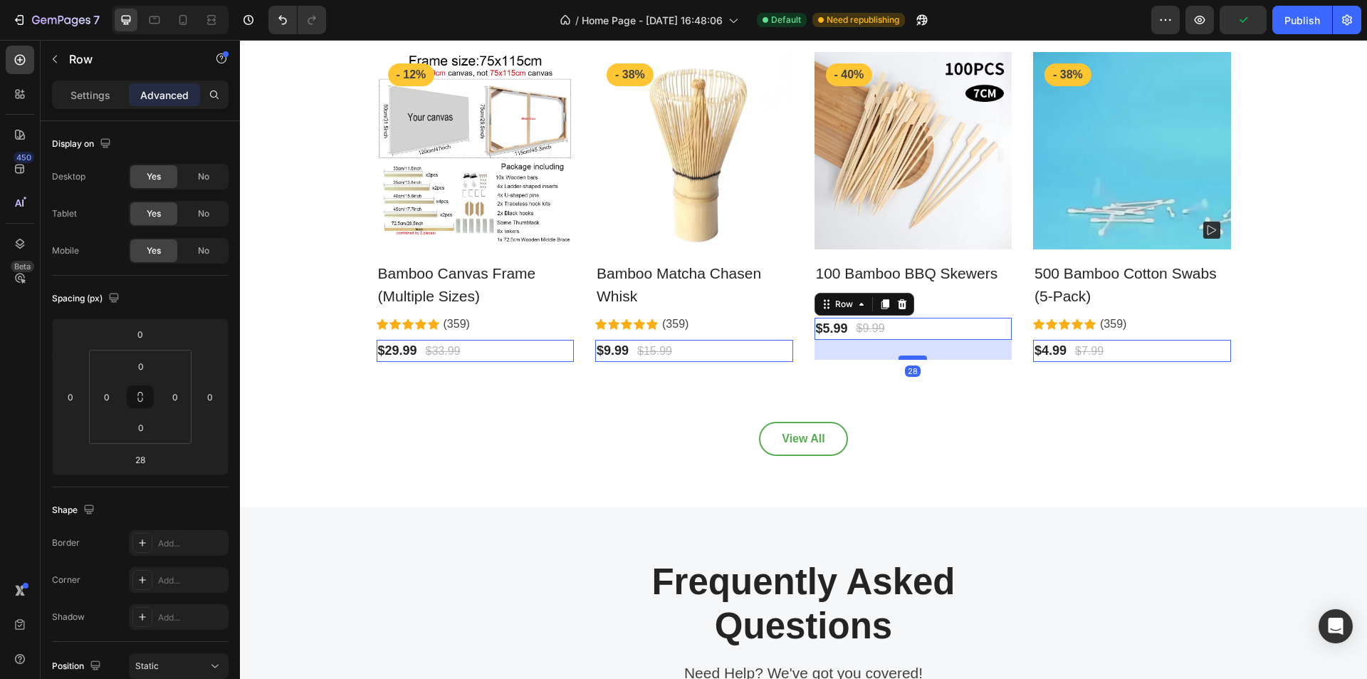
click at [908, 357] on div at bounding box center [912, 357] width 28 height 4
click at [996, 407] on div "All products Heading More fresh drinks for you Text block Row Product Images - …" at bounding box center [804, 192] width 1106 height 527
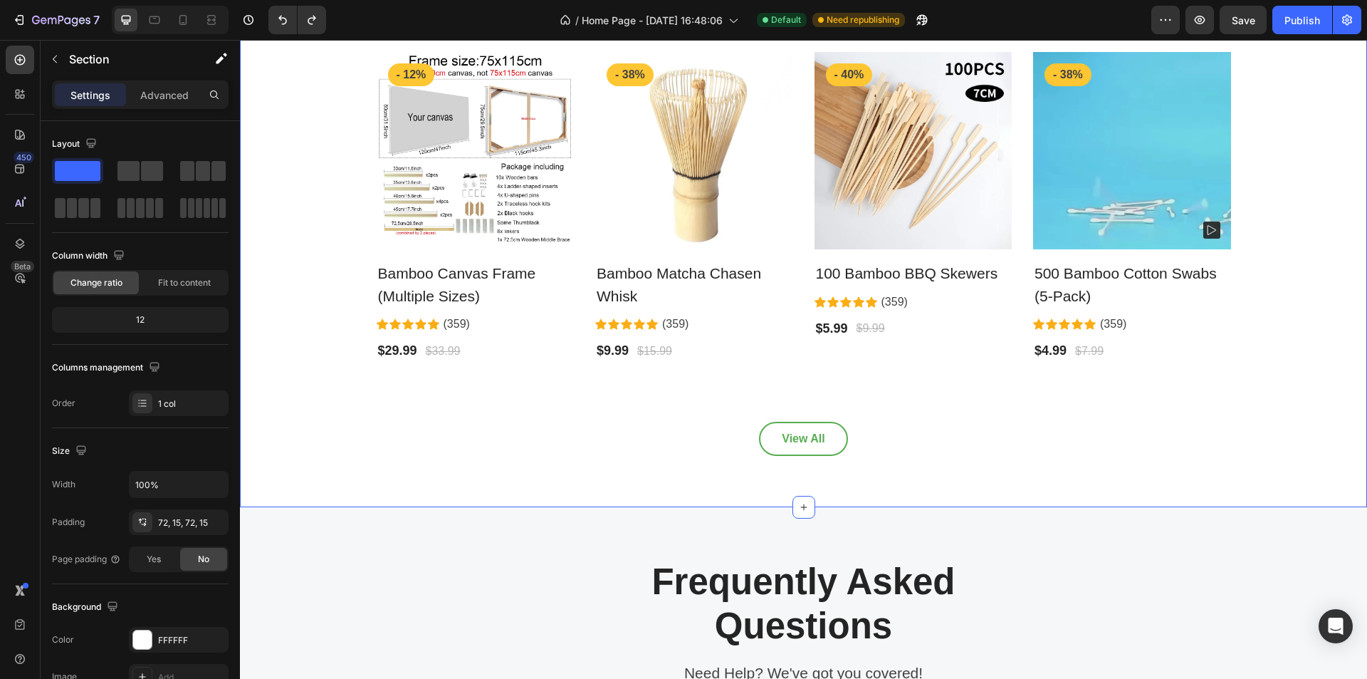
click at [942, 377] on div "Product Images - 40% Product Badge Row 100 Bamboo BBQ Skewers Product Title Ico…" at bounding box center [913, 217] width 198 height 330
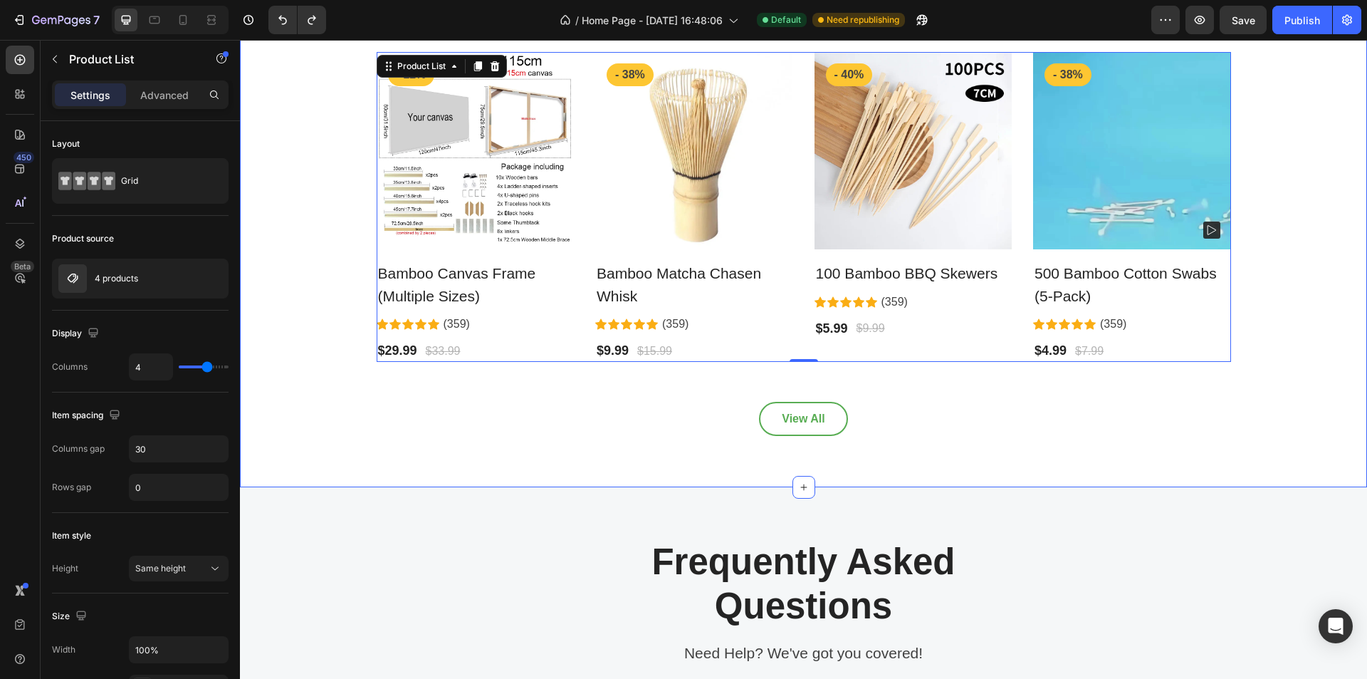
click at [1000, 460] on div "All products Heading More fresh drinks for you Text block Row Product Images - …" at bounding box center [803, 182] width 1127 height 609
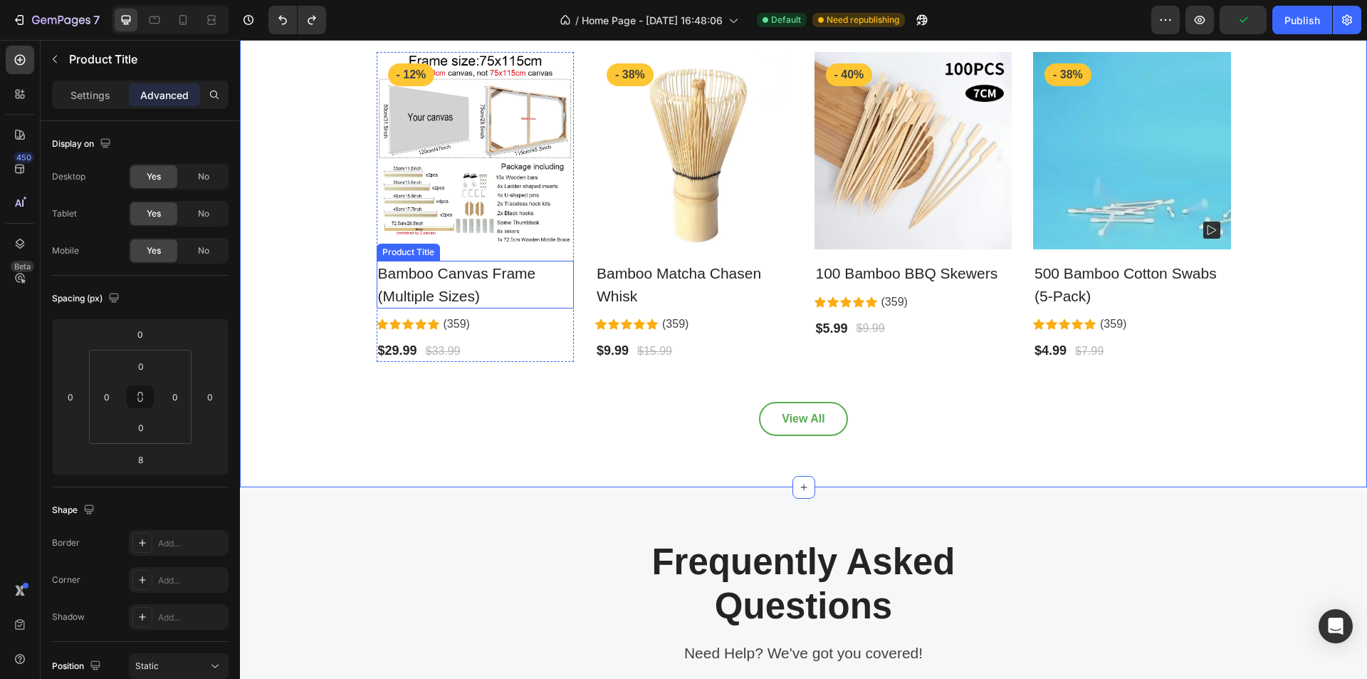
click at [420, 286] on h2 "Bamboo Canvas Frame (Multiple Sizes)" at bounding box center [476, 285] width 198 height 48
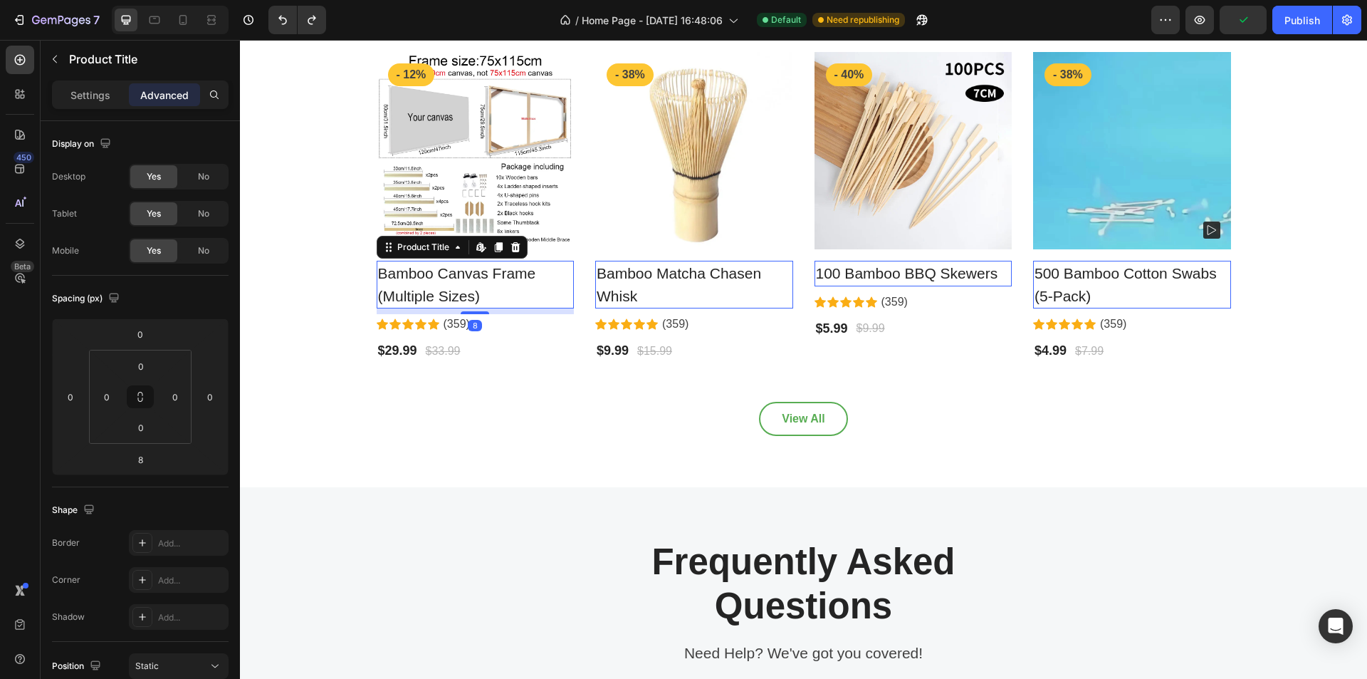
click at [909, 277] on h2 "100 Bamboo BBQ Skewers" at bounding box center [913, 274] width 198 height 26
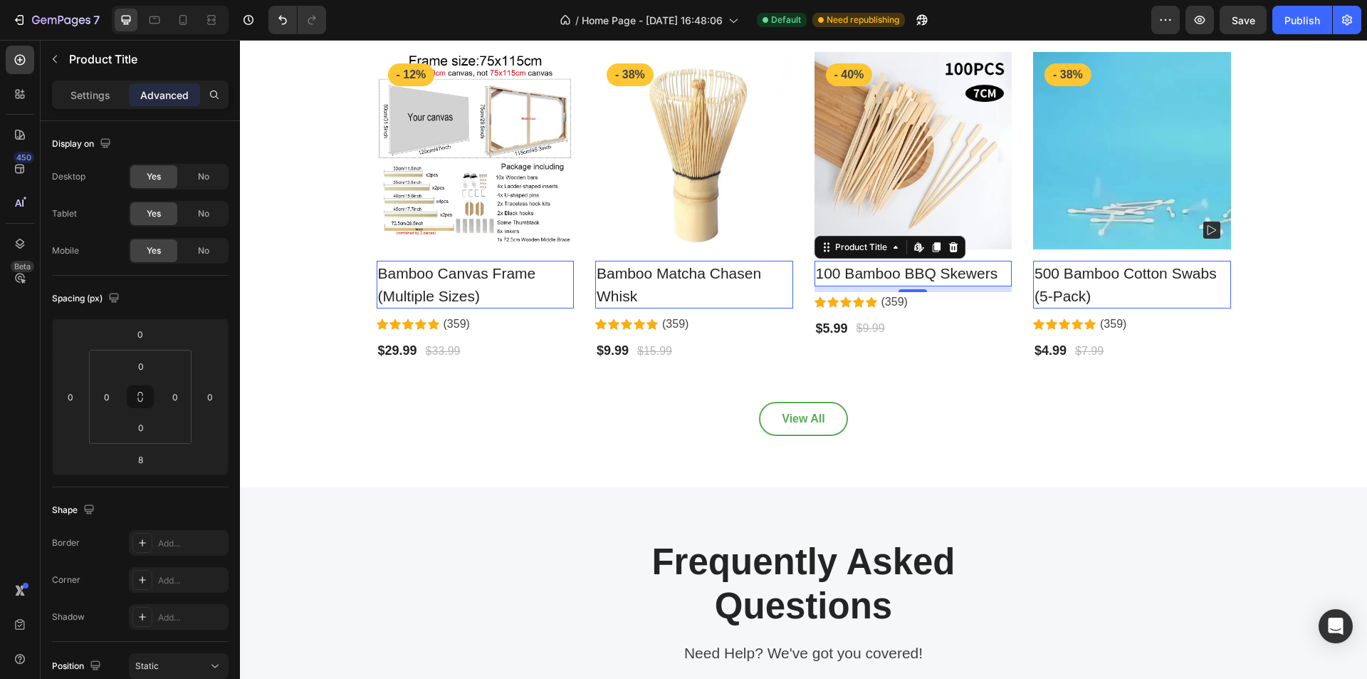
click at [948, 270] on h2 "100 Bamboo BBQ Skewers" at bounding box center [913, 274] width 198 height 26
click at [990, 270] on h2 "100 Bamboo BBQ Skewers" at bounding box center [913, 274] width 198 height 26
click at [983, 276] on h2 "100 Bamboo BBQ Skewers" at bounding box center [913, 274] width 198 height 26
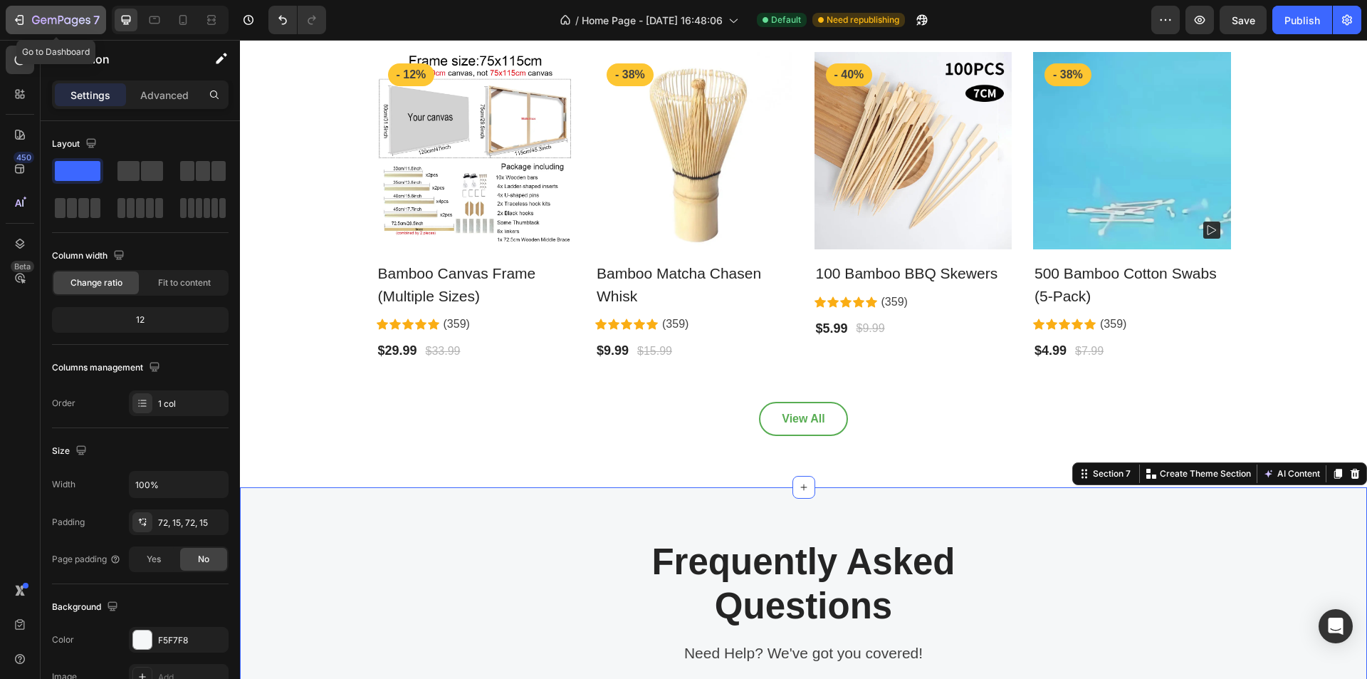
click at [13, 16] on icon "button" at bounding box center [19, 20] width 14 height 14
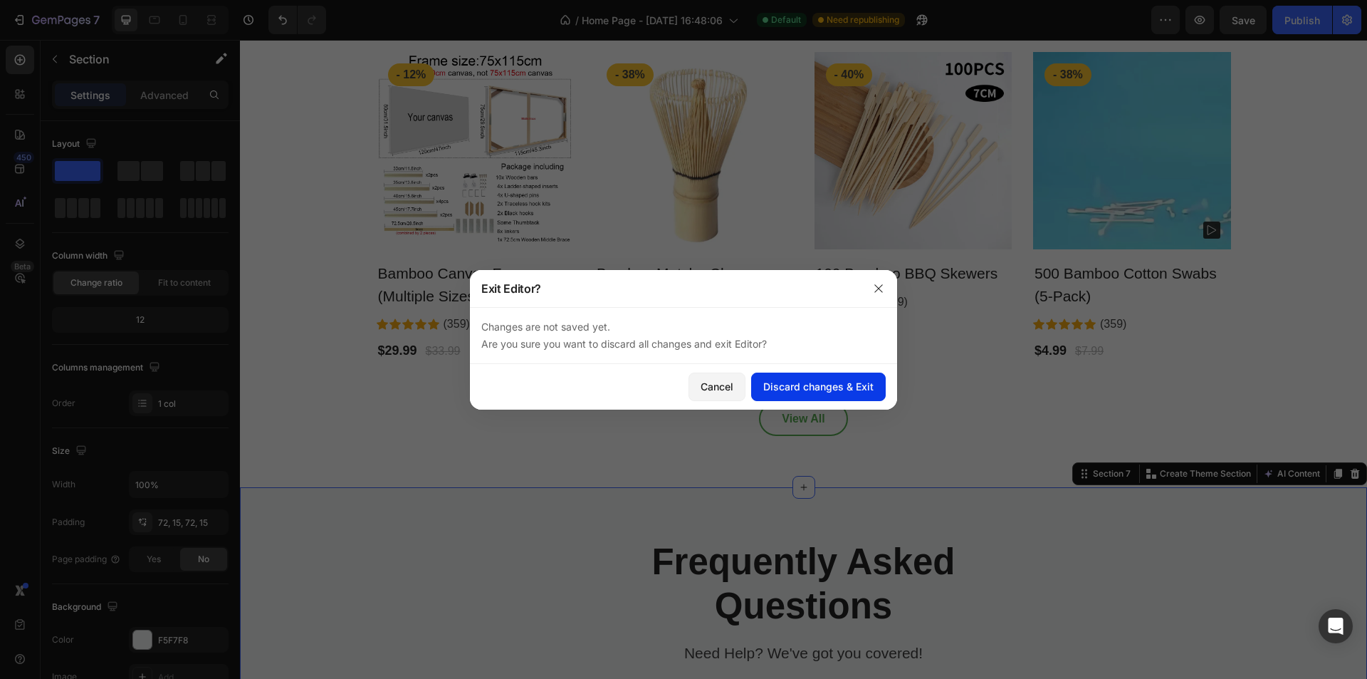
click at [775, 390] on div "Discard changes & Exit" at bounding box center [818, 386] width 110 height 15
